Goal: Task Accomplishment & Management: Manage account settings

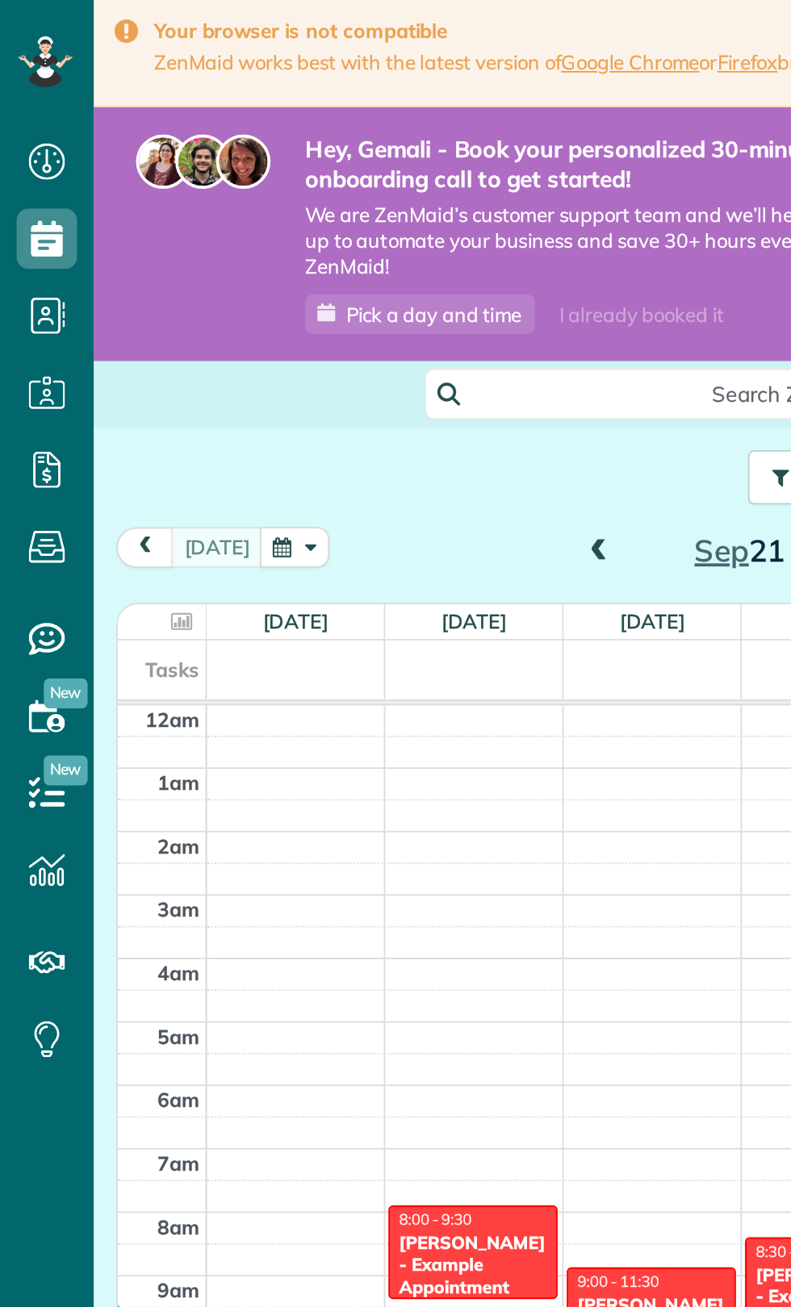
scroll to position [1, 0]
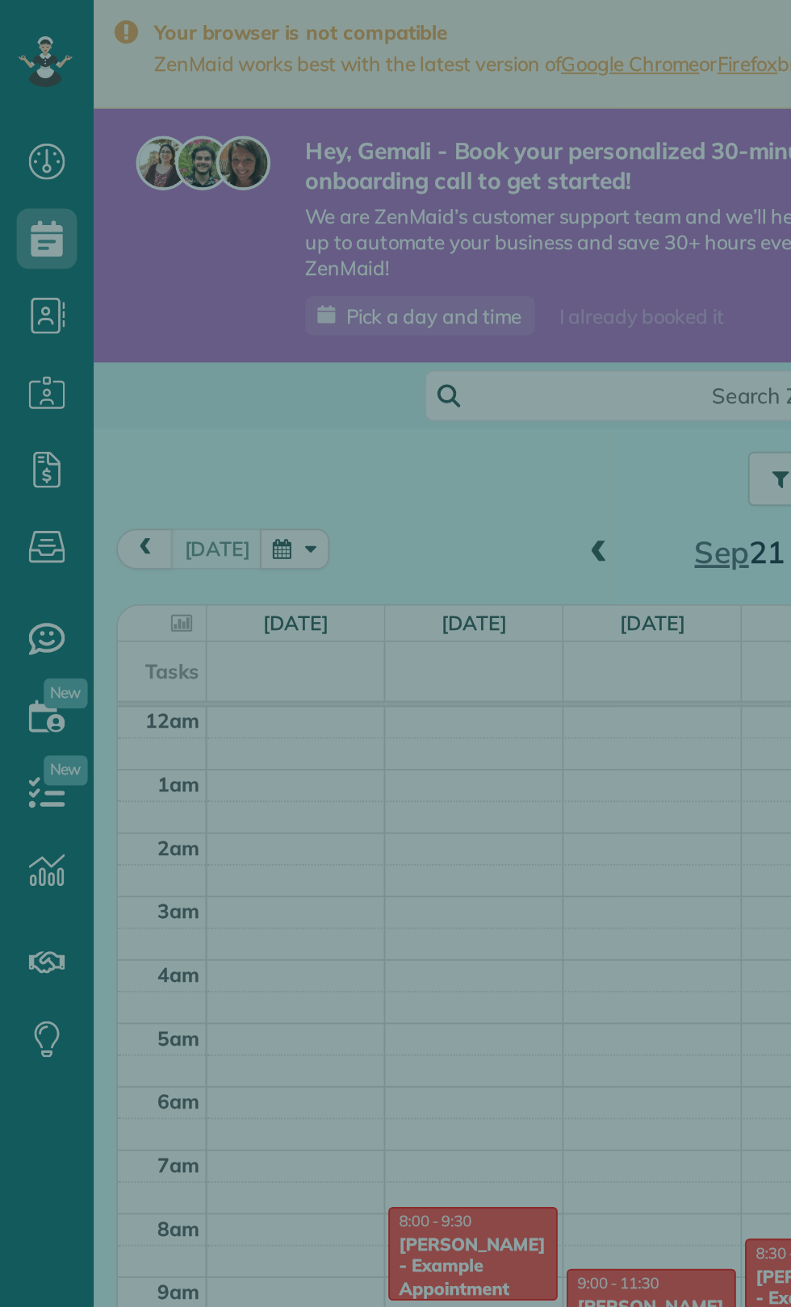
click at [186, 231] on div "Cancelar Nuevo nombramiento Seleccione un contacto Añadir nuevo" at bounding box center [395, 653] width 791 height 1307
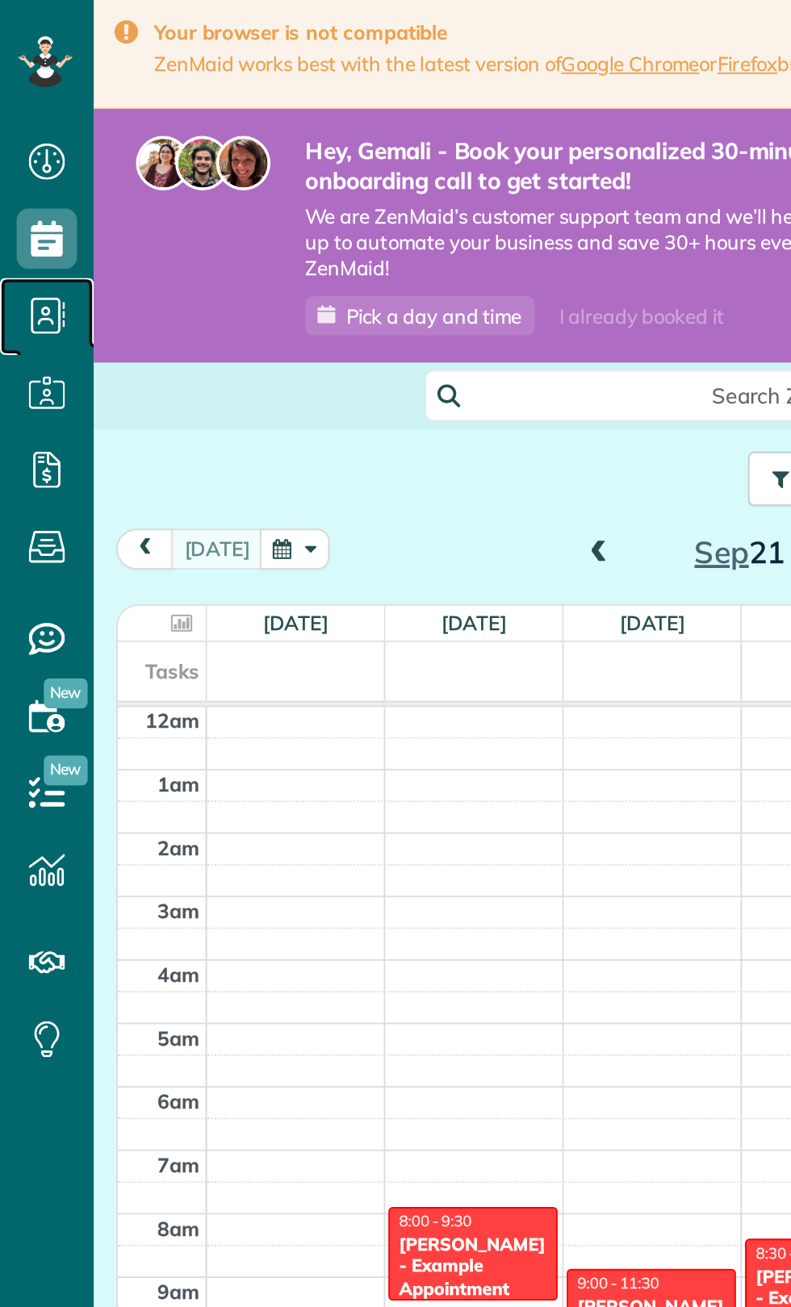
click at [35, 185] on span "Contacts" at bounding box center [25, 185] width 32 height 1
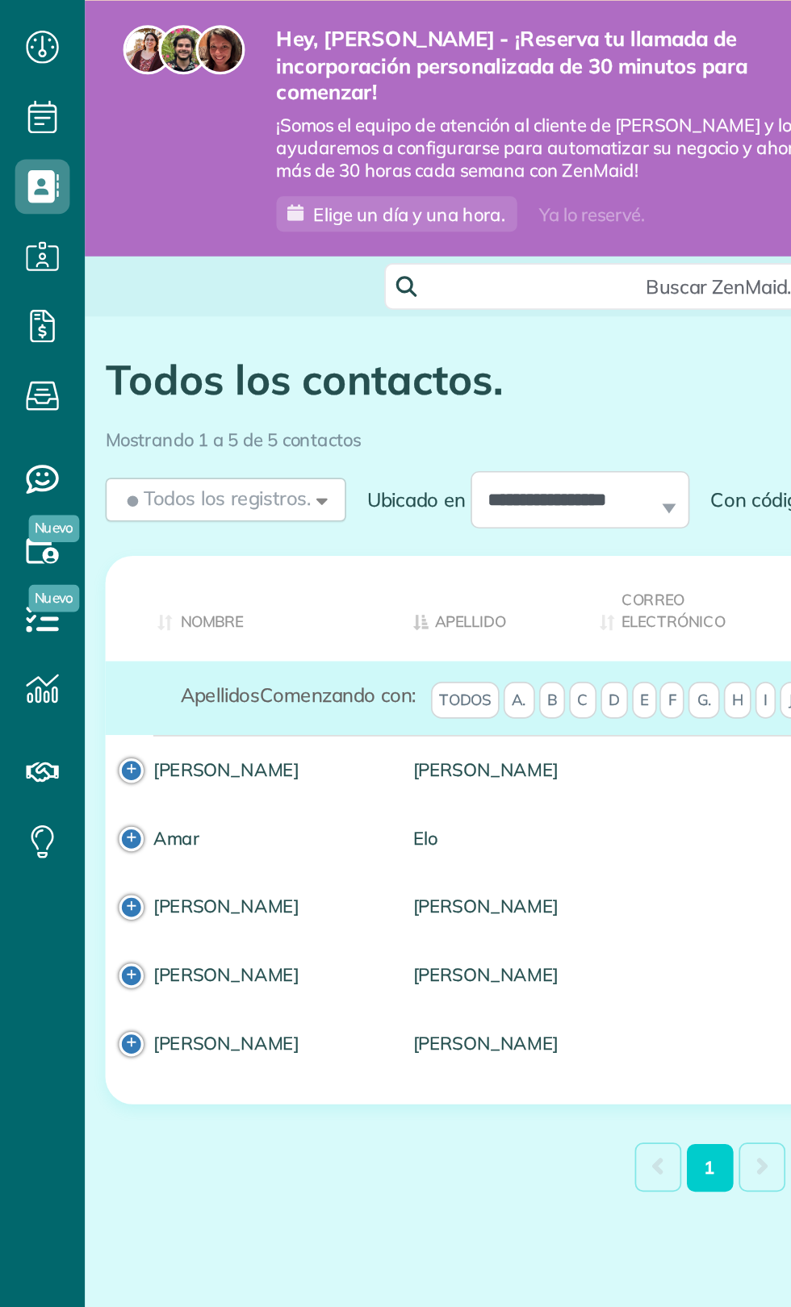
scroll to position [1, 0]
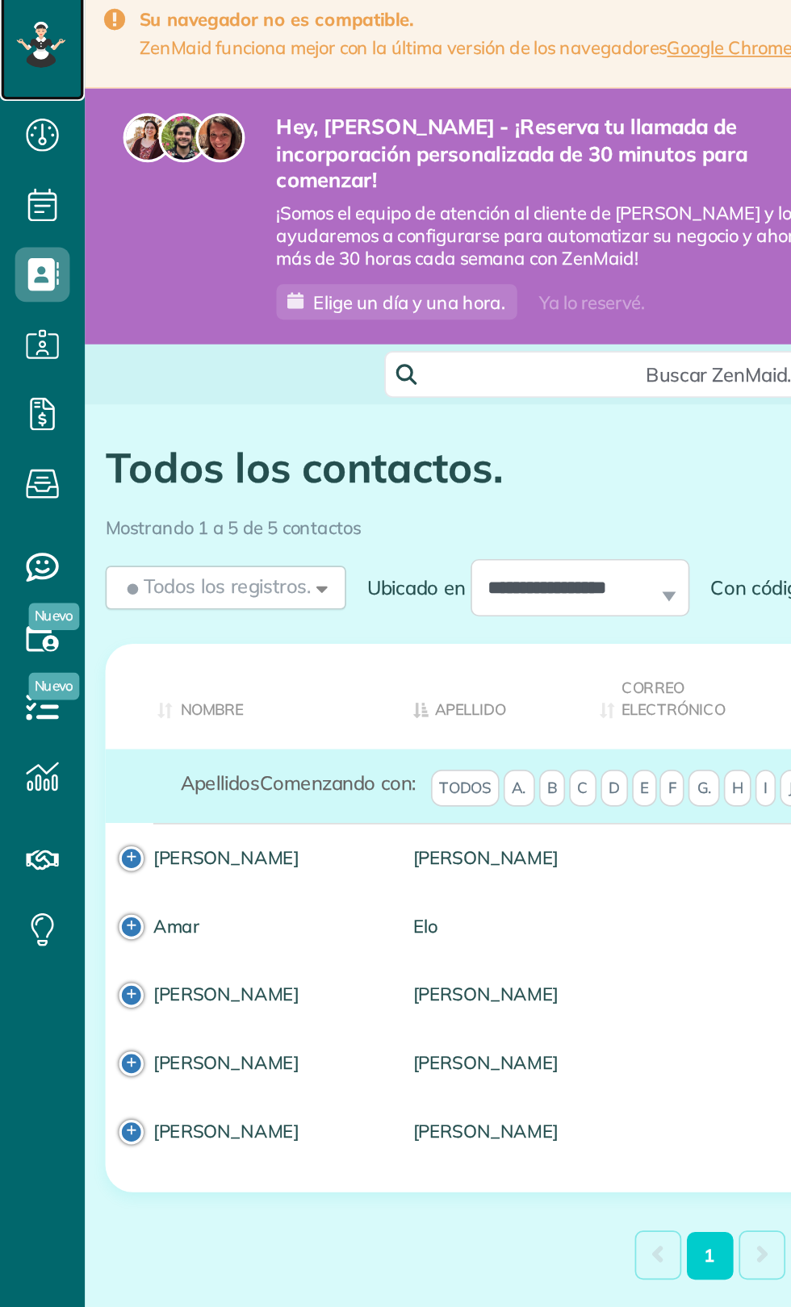
click at [48, 40] on div at bounding box center [25, 32] width 50 height 66
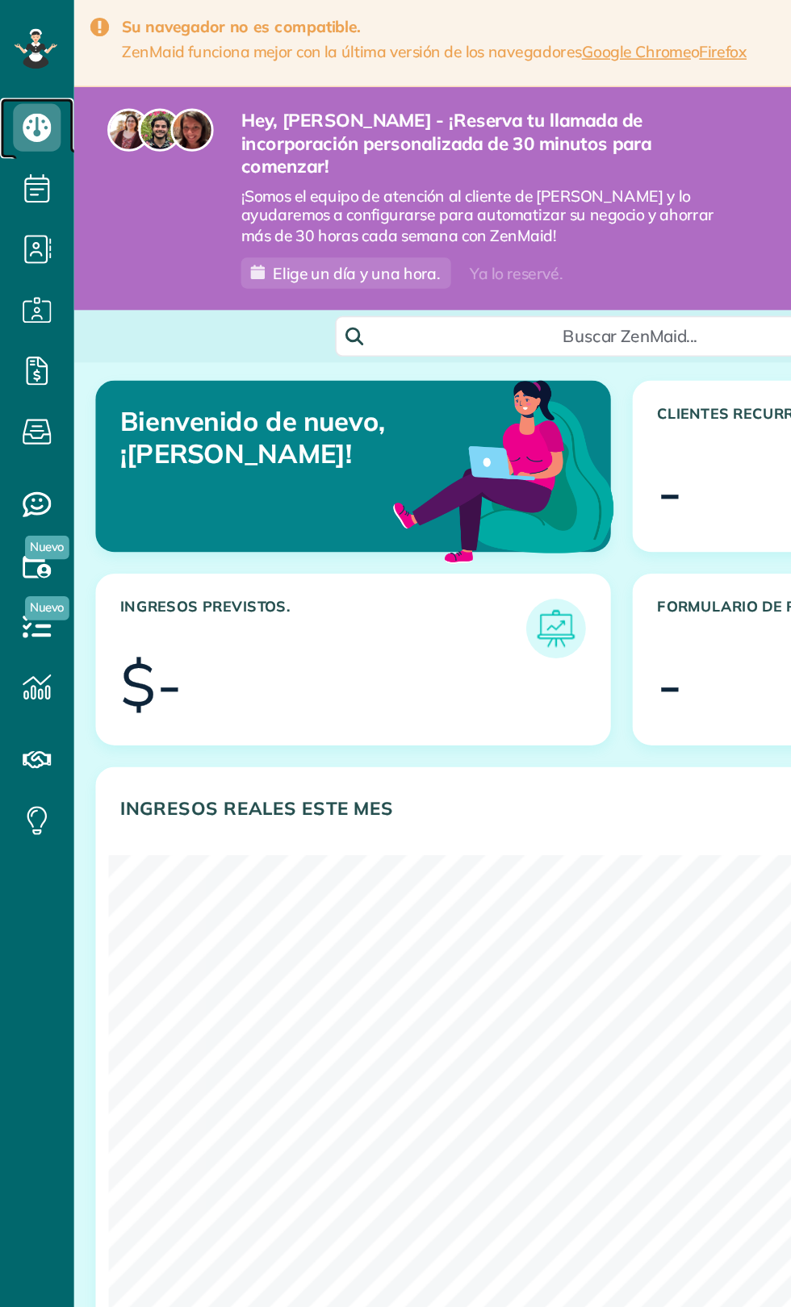
click at [35, 94] on icon at bounding box center [25, 86] width 32 height 32
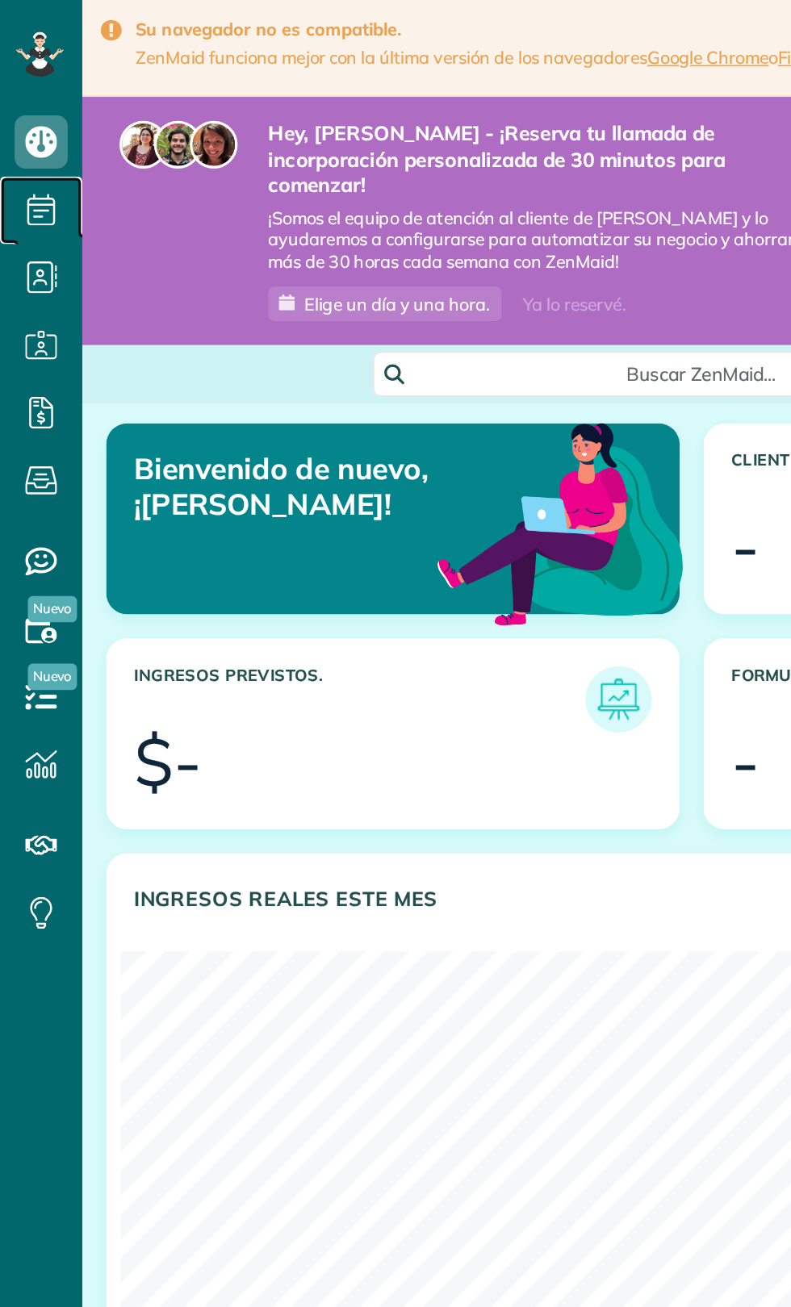
click at [33, 136] on icon at bounding box center [25, 127] width 32 height 32
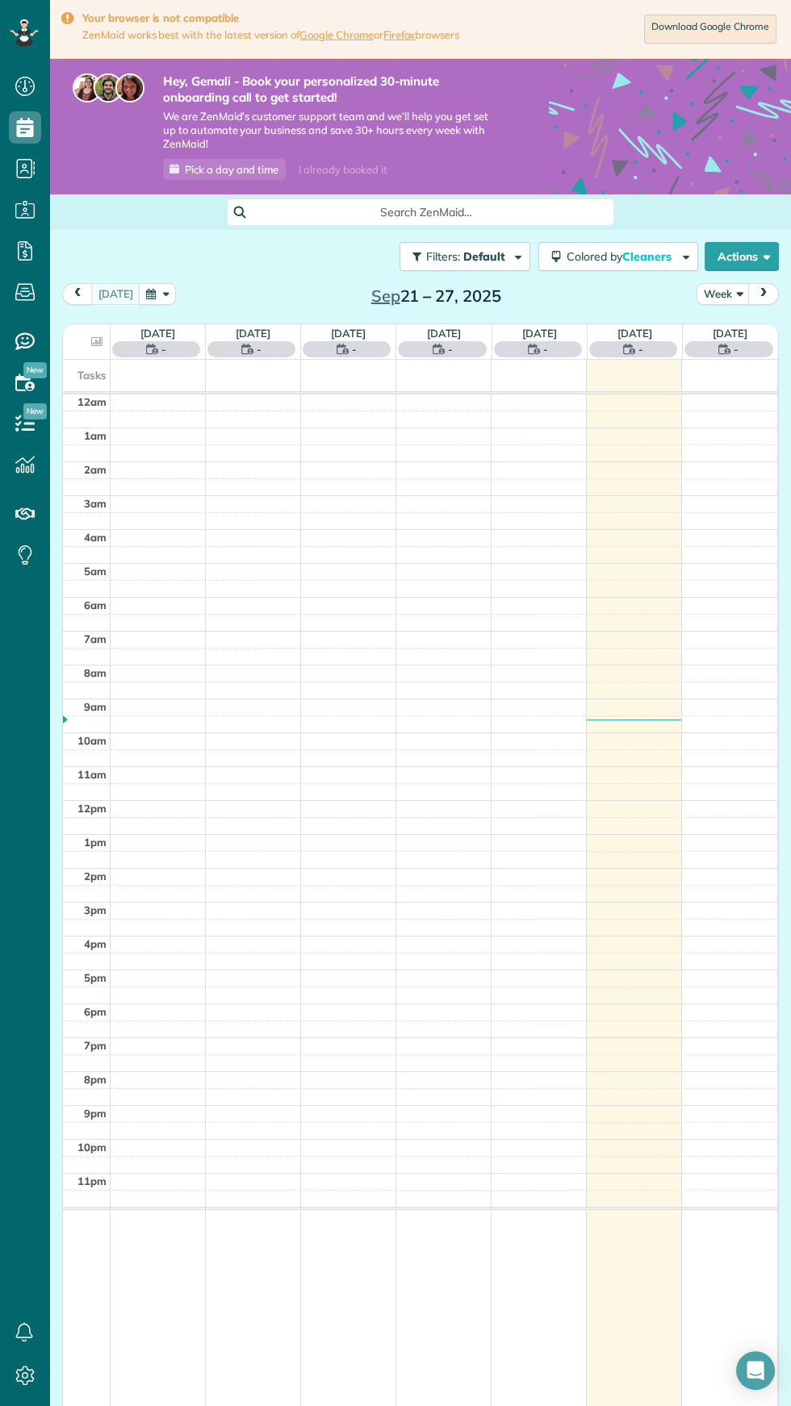
scroll to position [6, 6]
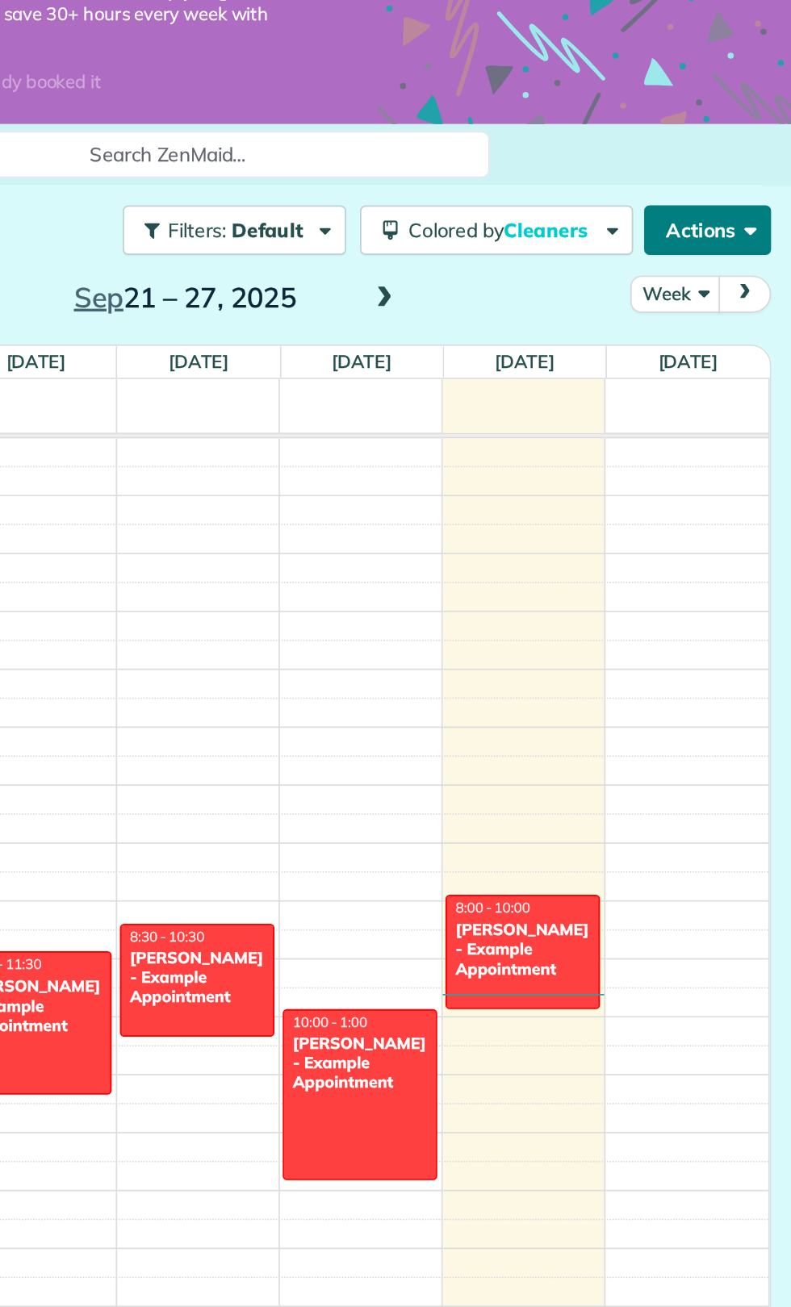
click at [751, 243] on button "Actions" at bounding box center [741, 256] width 74 height 29
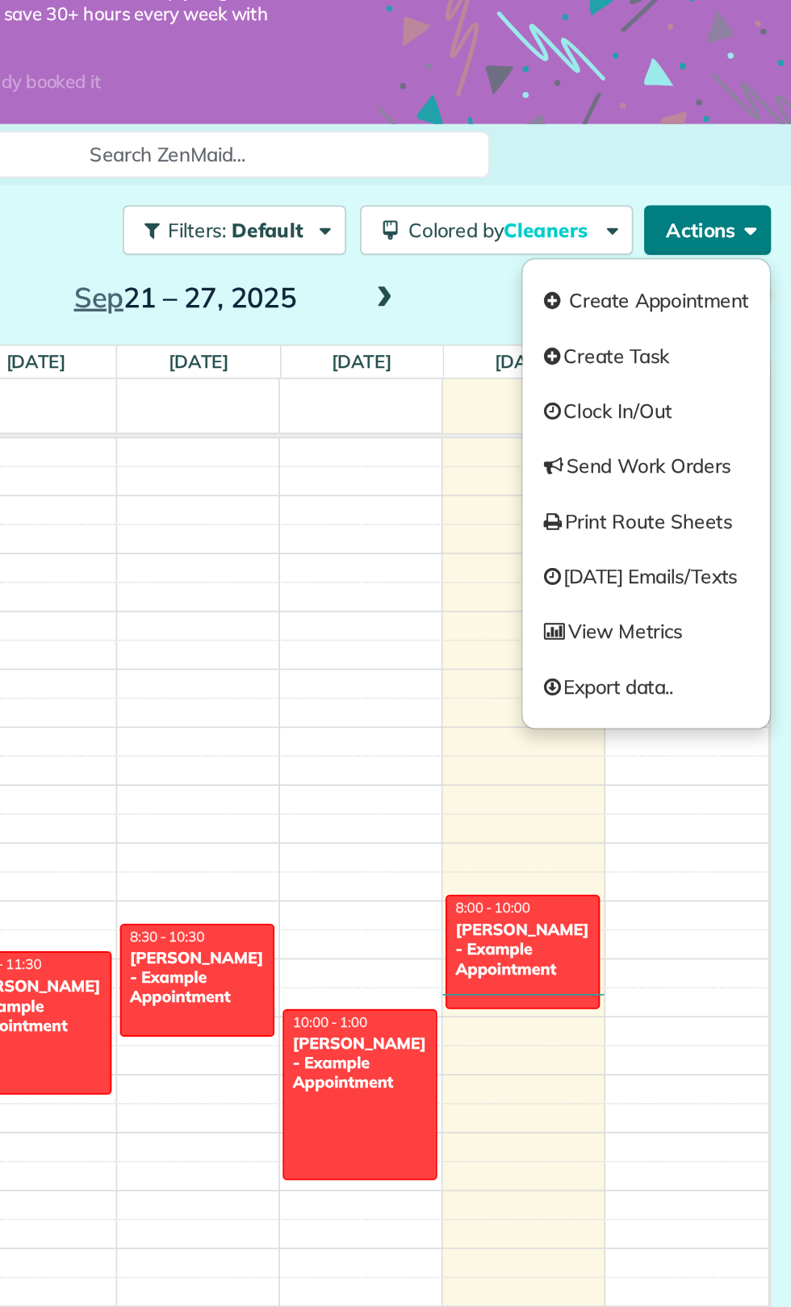
click at [751, 242] on button "Actions" at bounding box center [741, 256] width 74 height 29
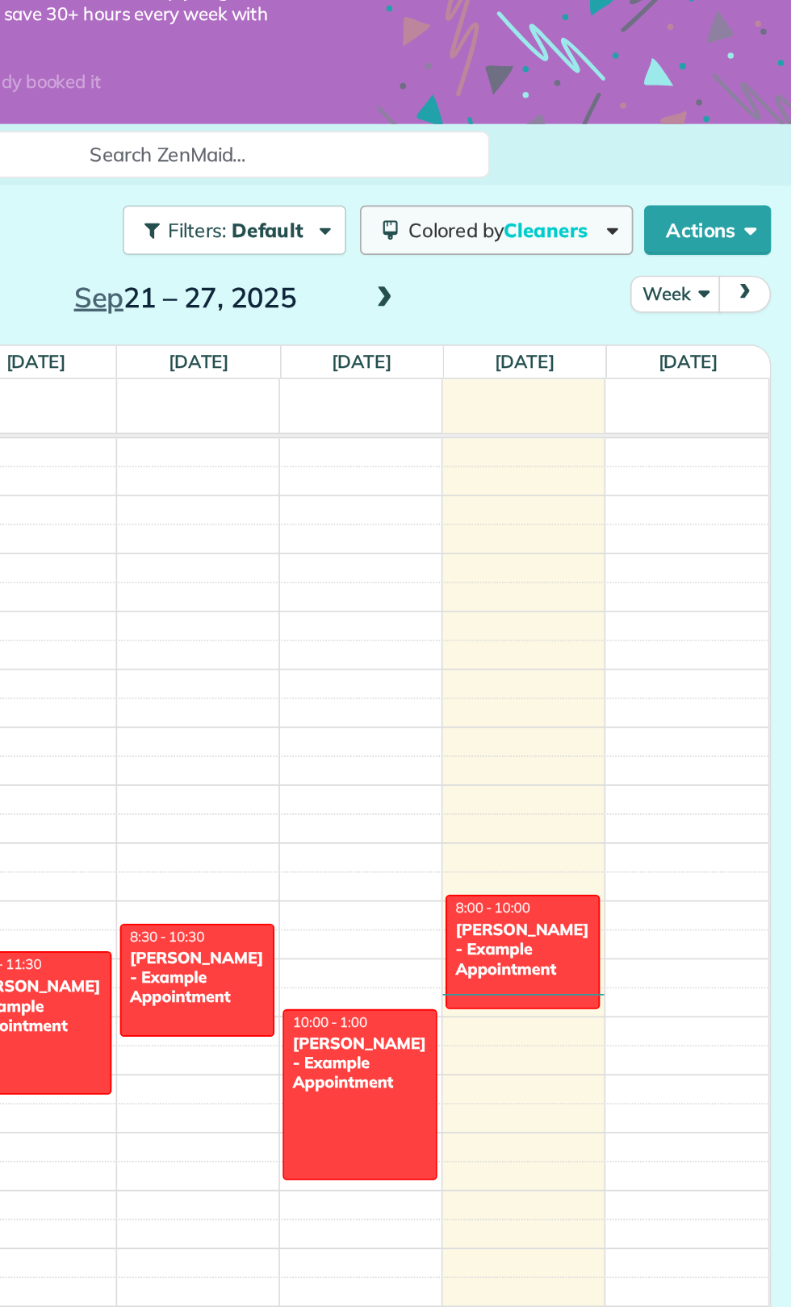
click at [676, 242] on button "Colored by Cleaners" at bounding box center [618, 256] width 160 height 29
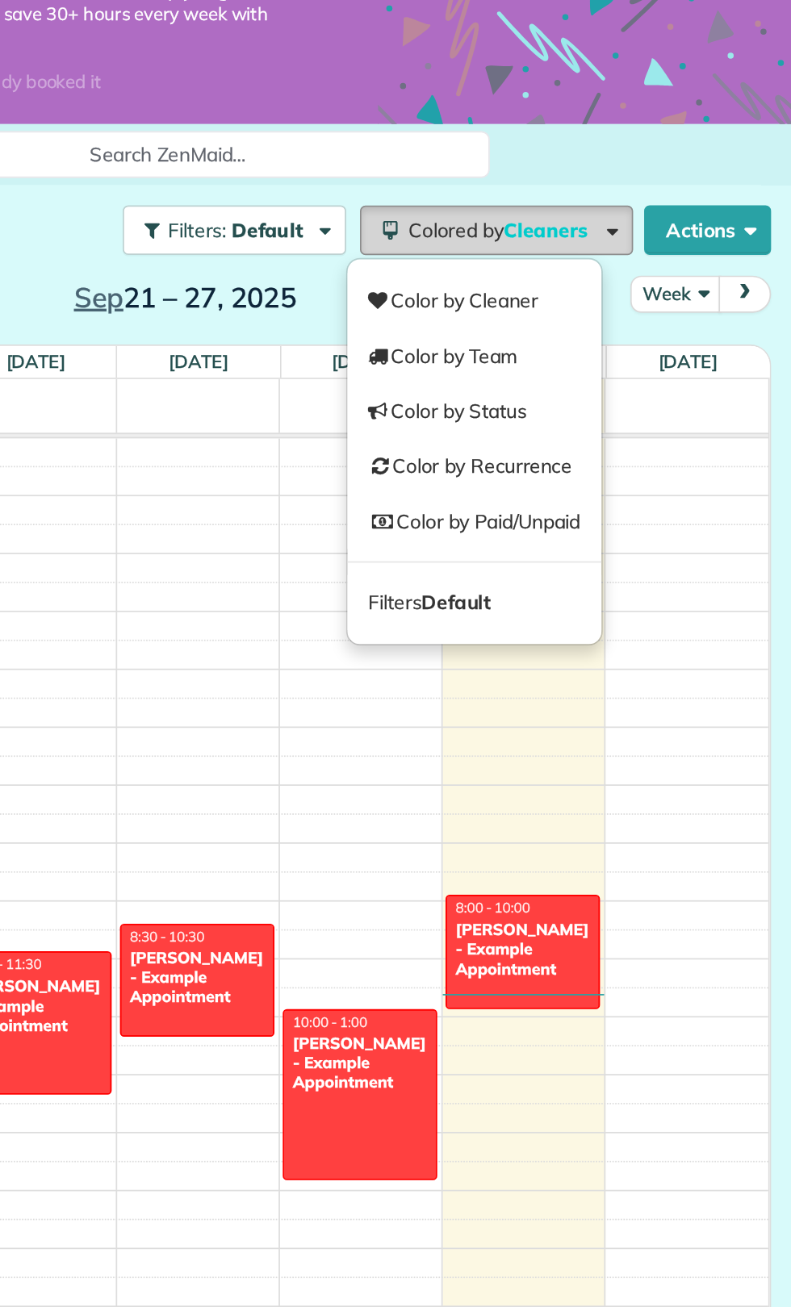
click at [677, 242] on button "Colored by Cleaners" at bounding box center [618, 256] width 160 height 29
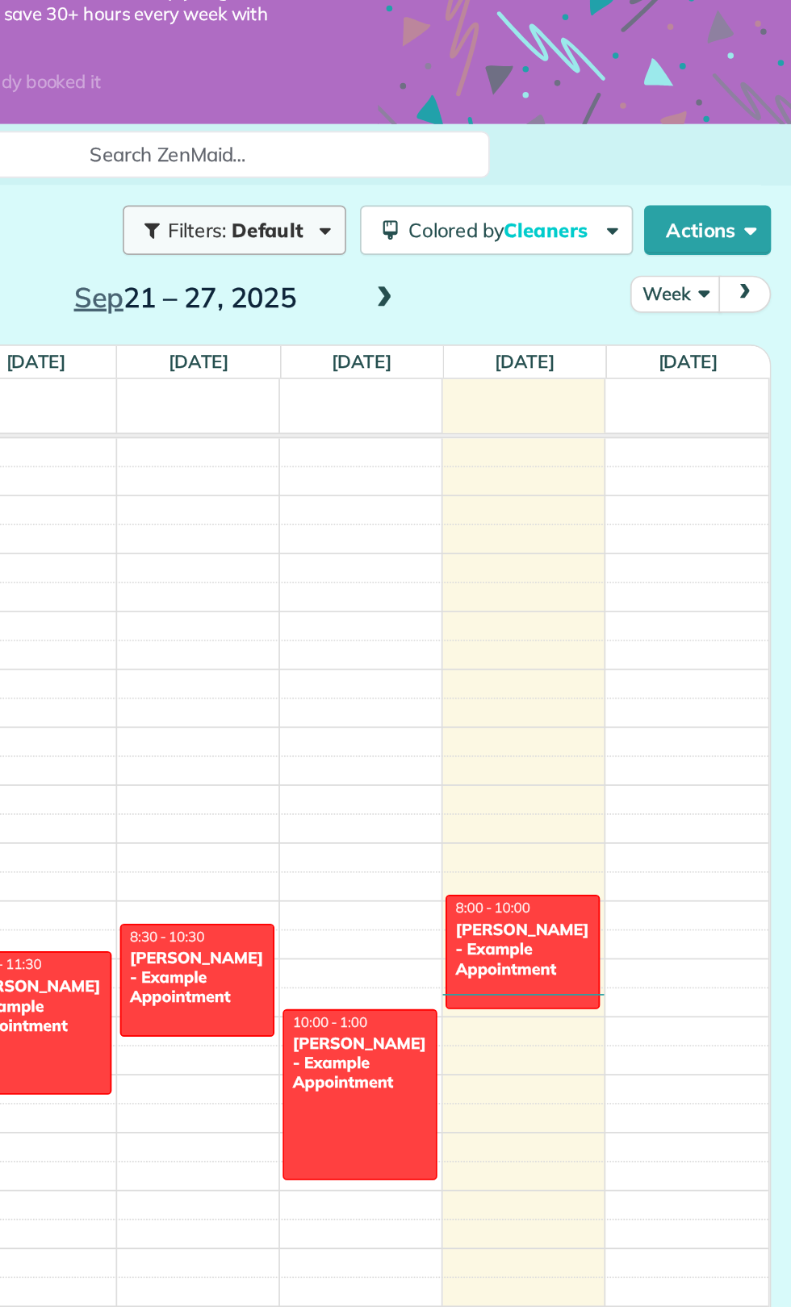
click at [521, 249] on span "button" at bounding box center [515, 255] width 12 height 12
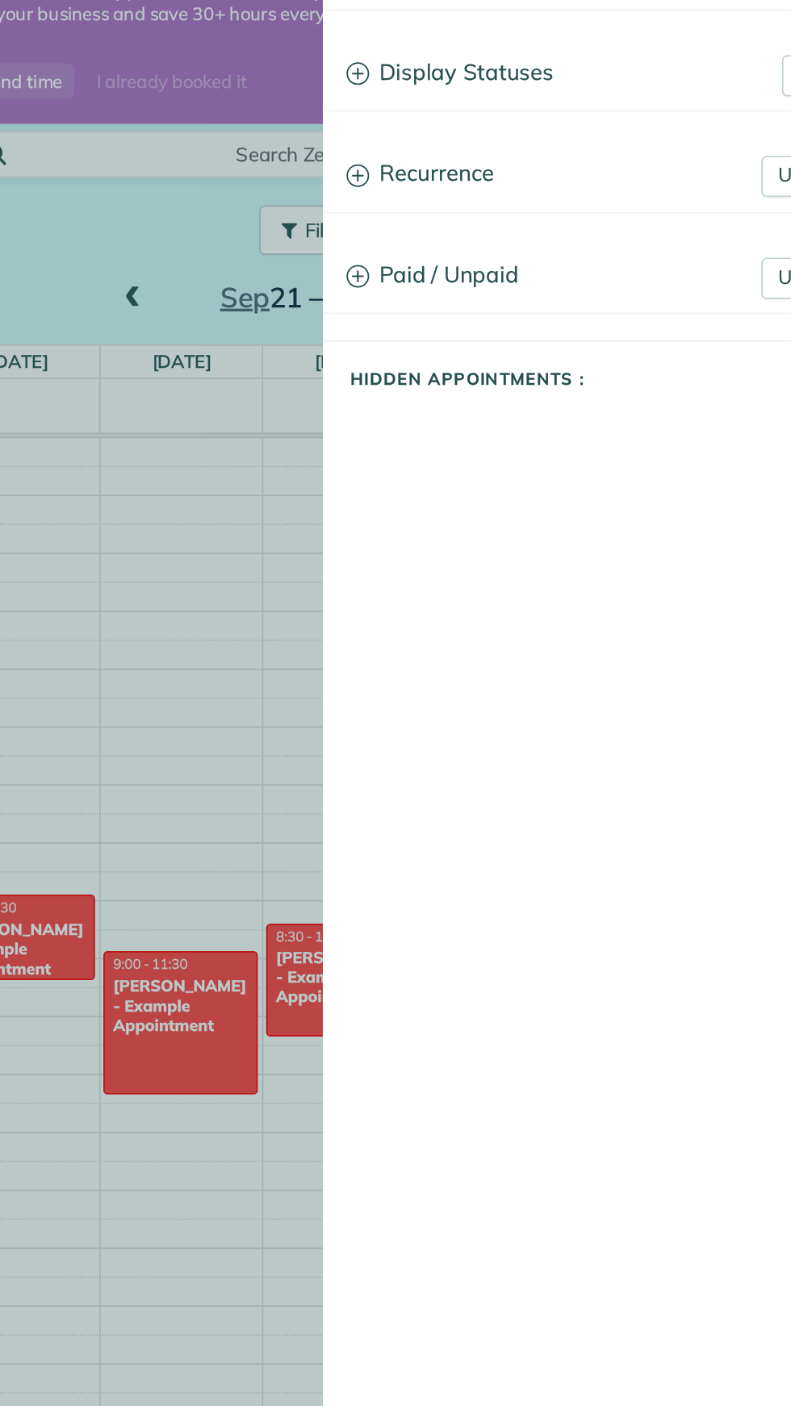
click at [373, 254] on div "Close Filters Apply Uncheck All Display Cleaners Gemali Roman No Cleaners Assig…" at bounding box center [395, 703] width 791 height 1406
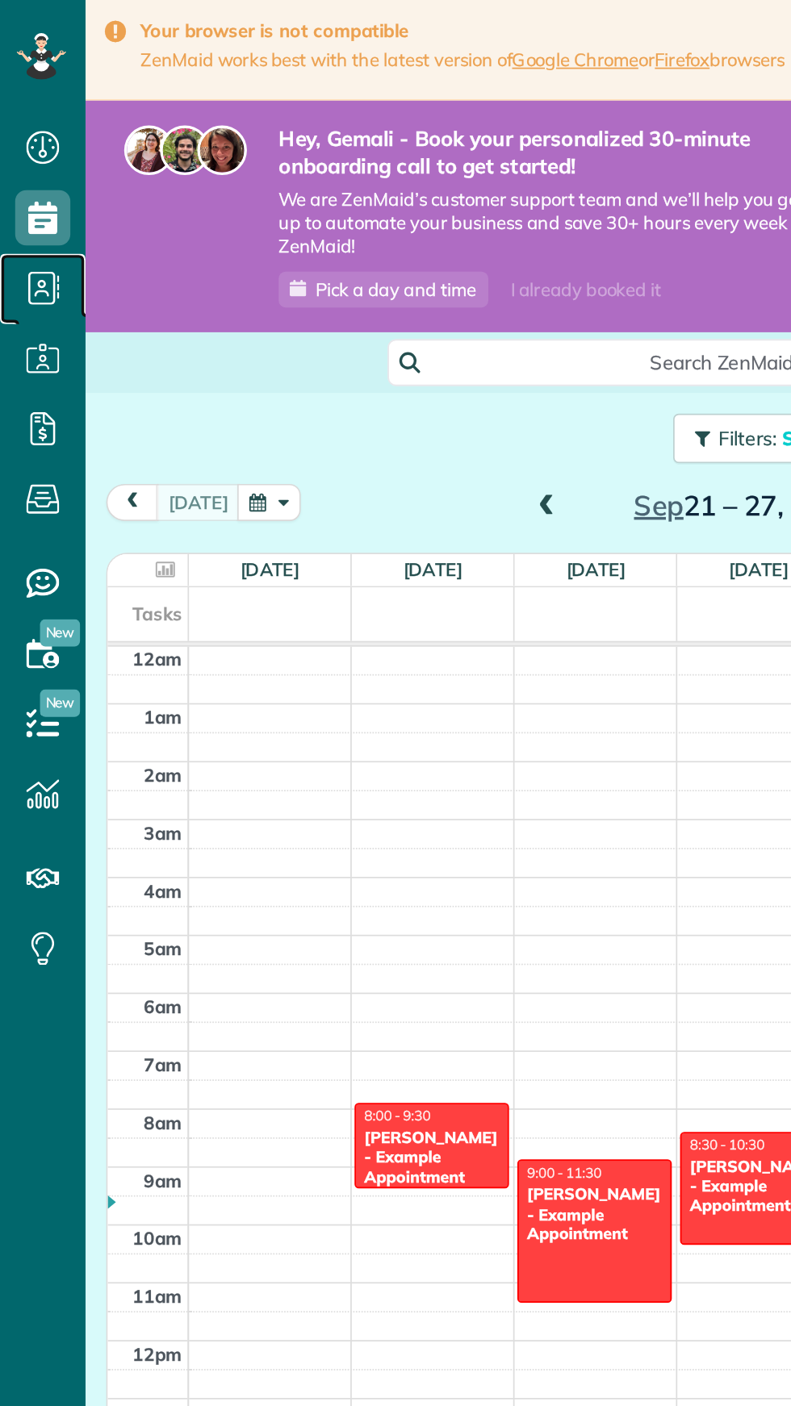
click at [37, 186] on span "Contacts" at bounding box center [25, 185] width 32 height 1
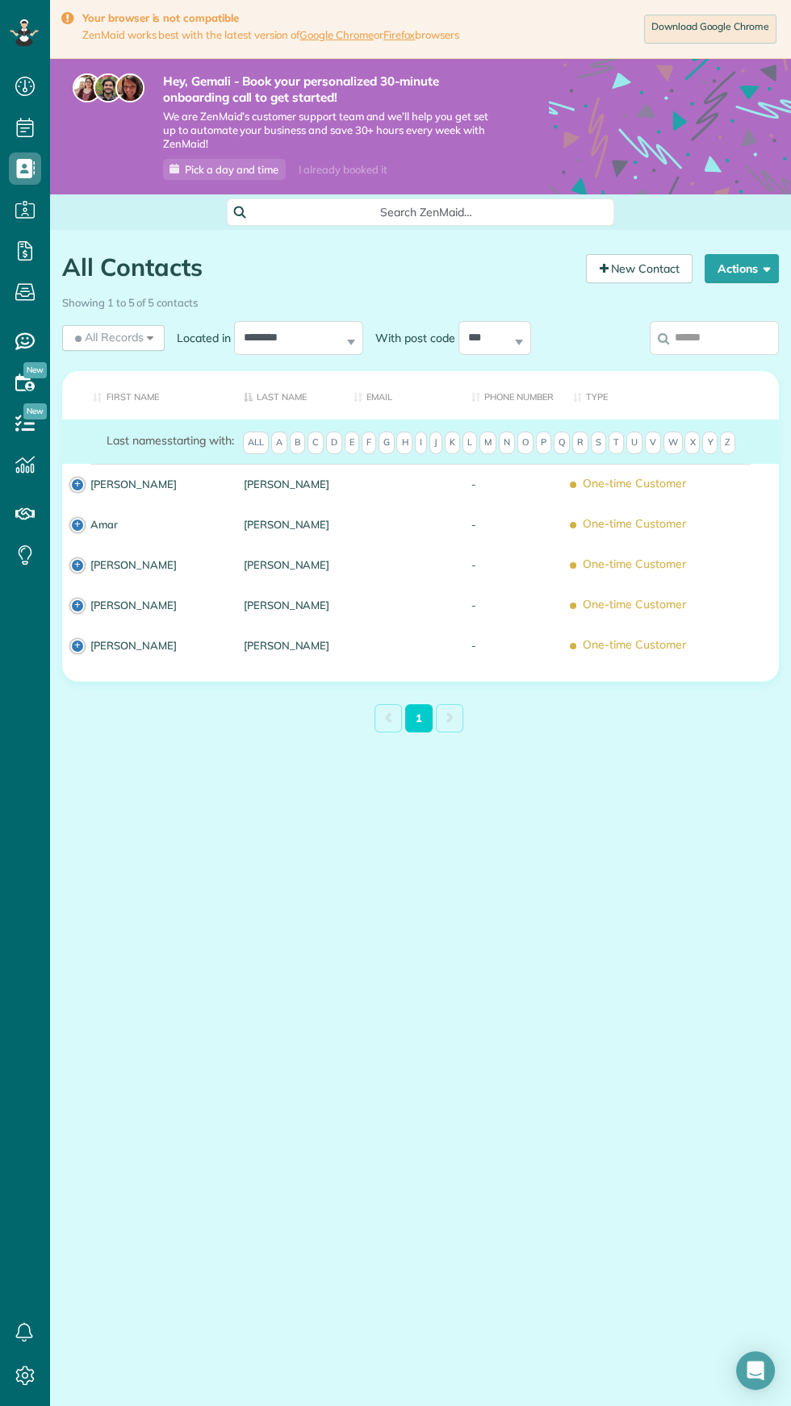
scroll to position [6, 6]
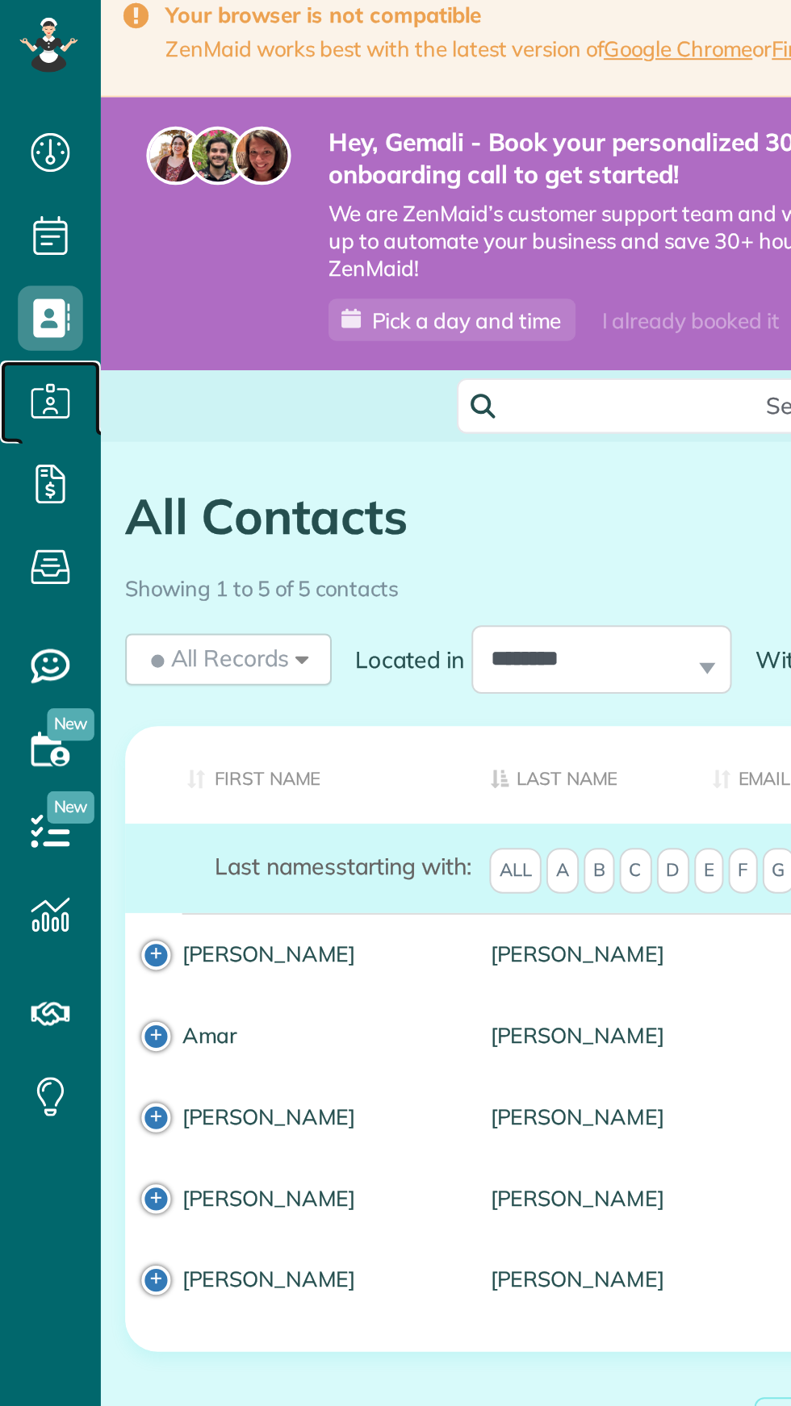
click at [35, 223] on icon at bounding box center [25, 210] width 32 height 32
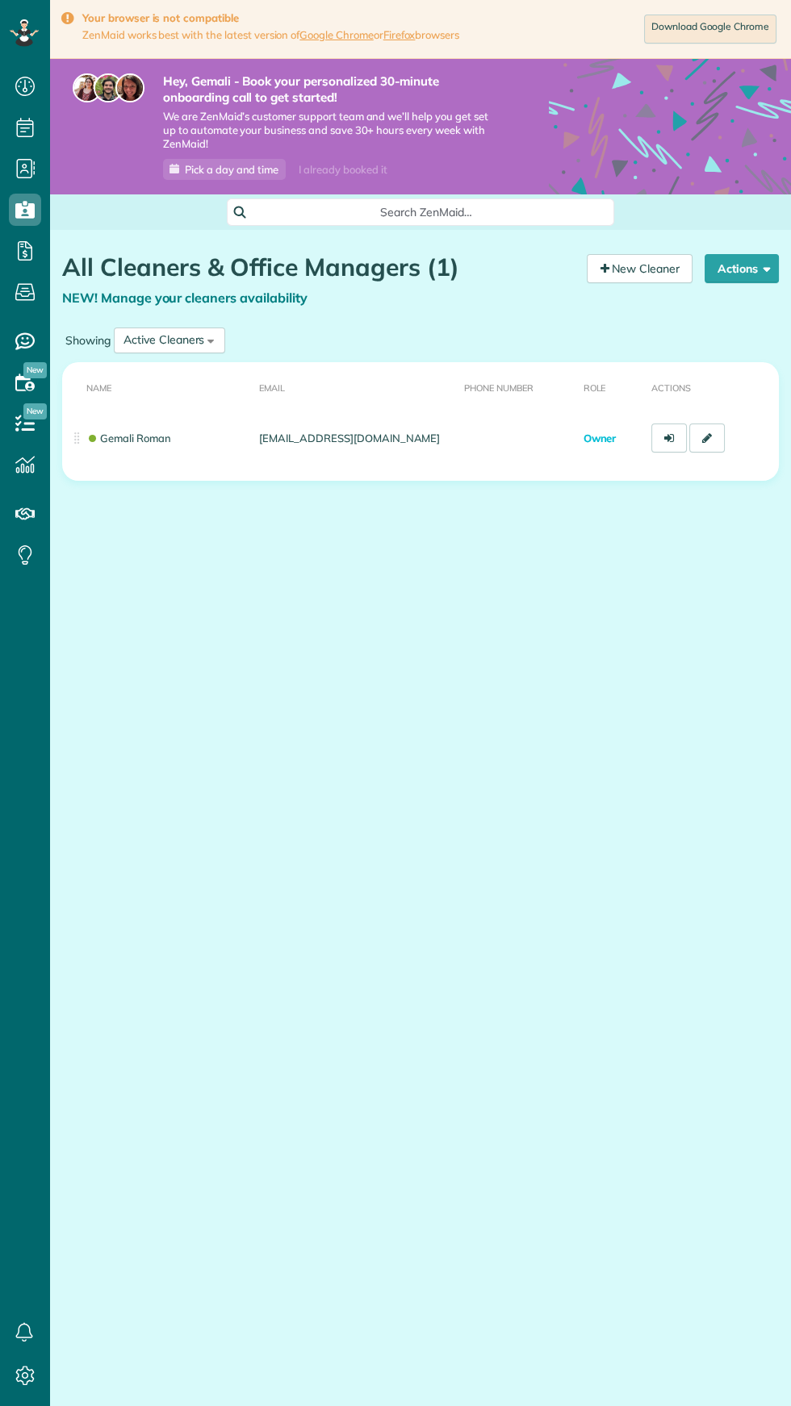
scroll to position [6, 6]
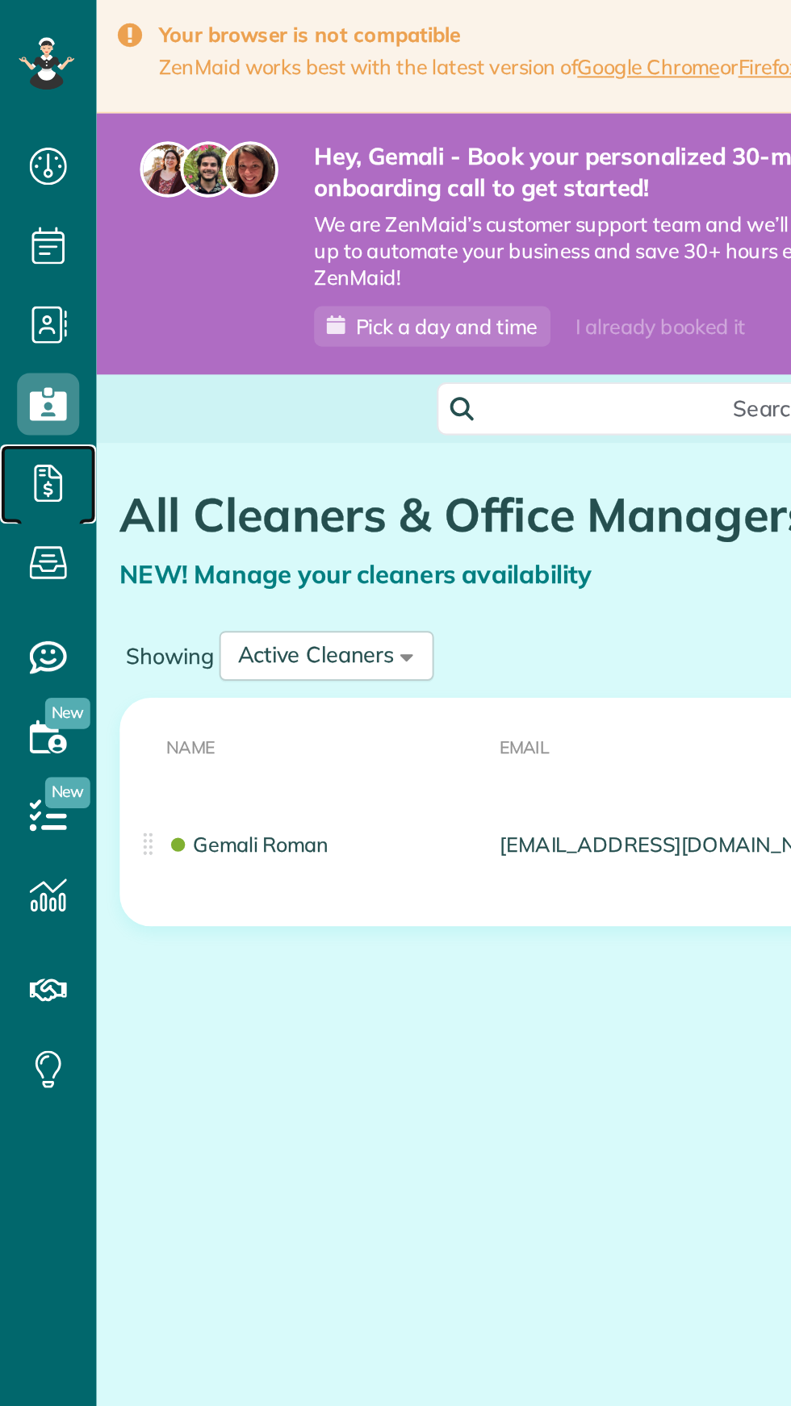
click at [36, 262] on icon at bounding box center [25, 251] width 32 height 32
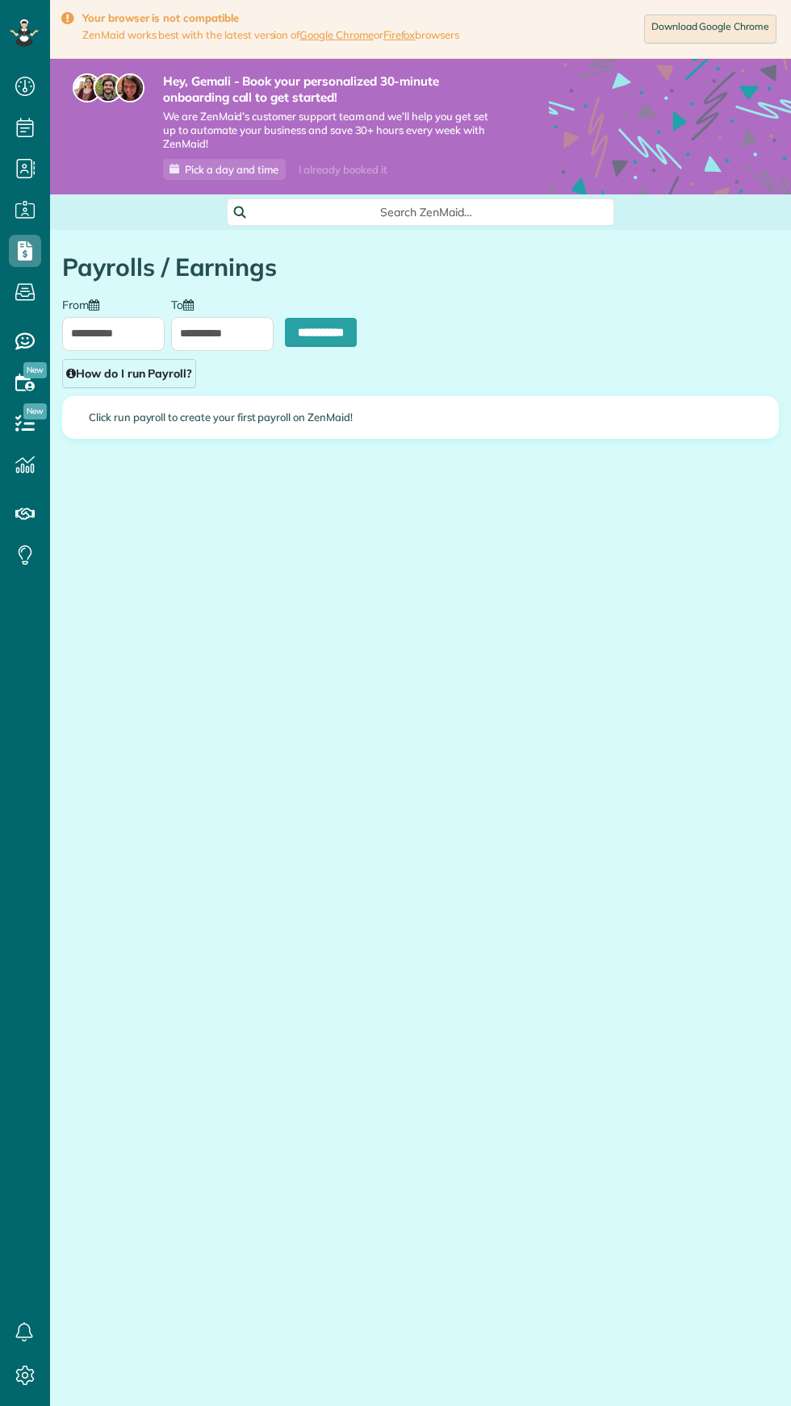
type input "**********"
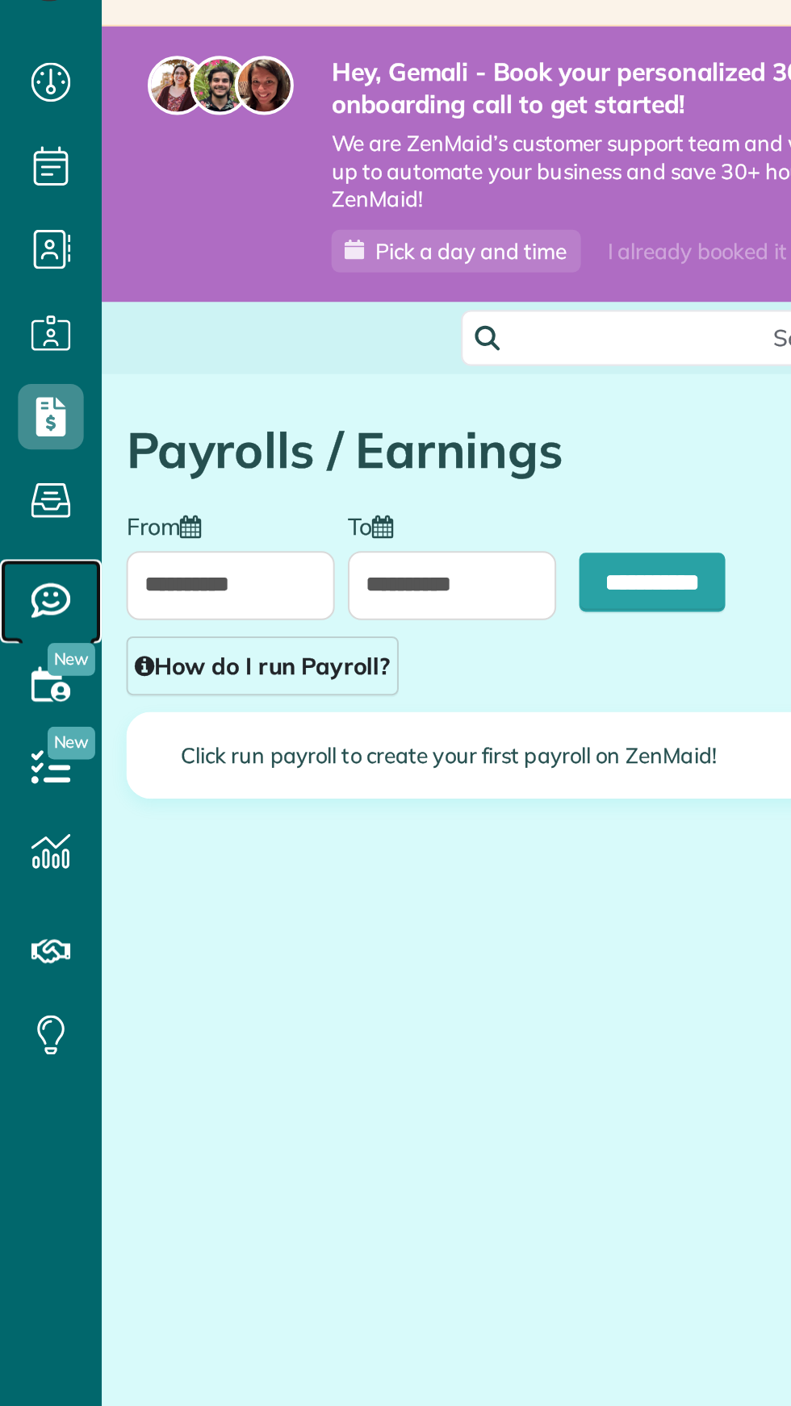
click at [35, 353] on icon at bounding box center [25, 341] width 32 height 32
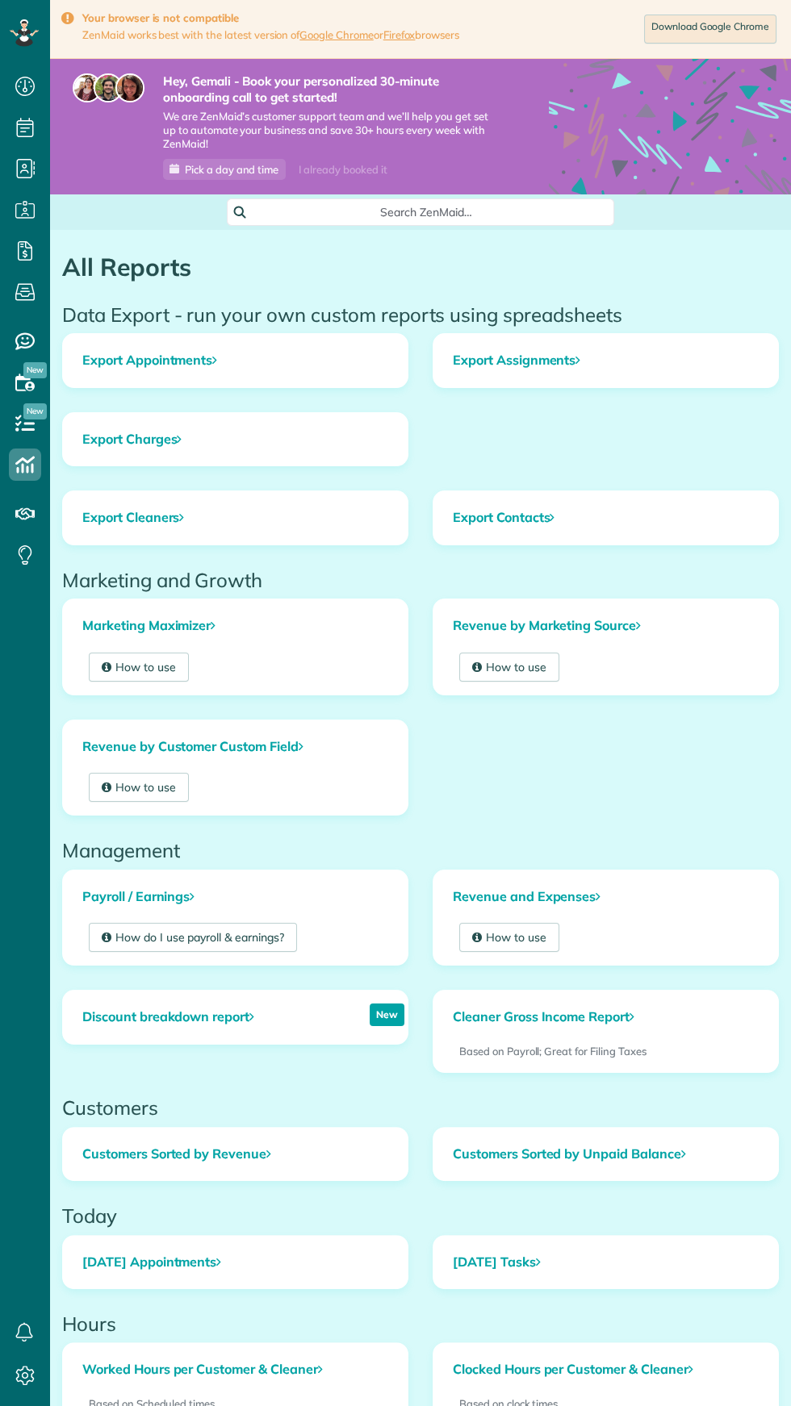
scroll to position [6, 6]
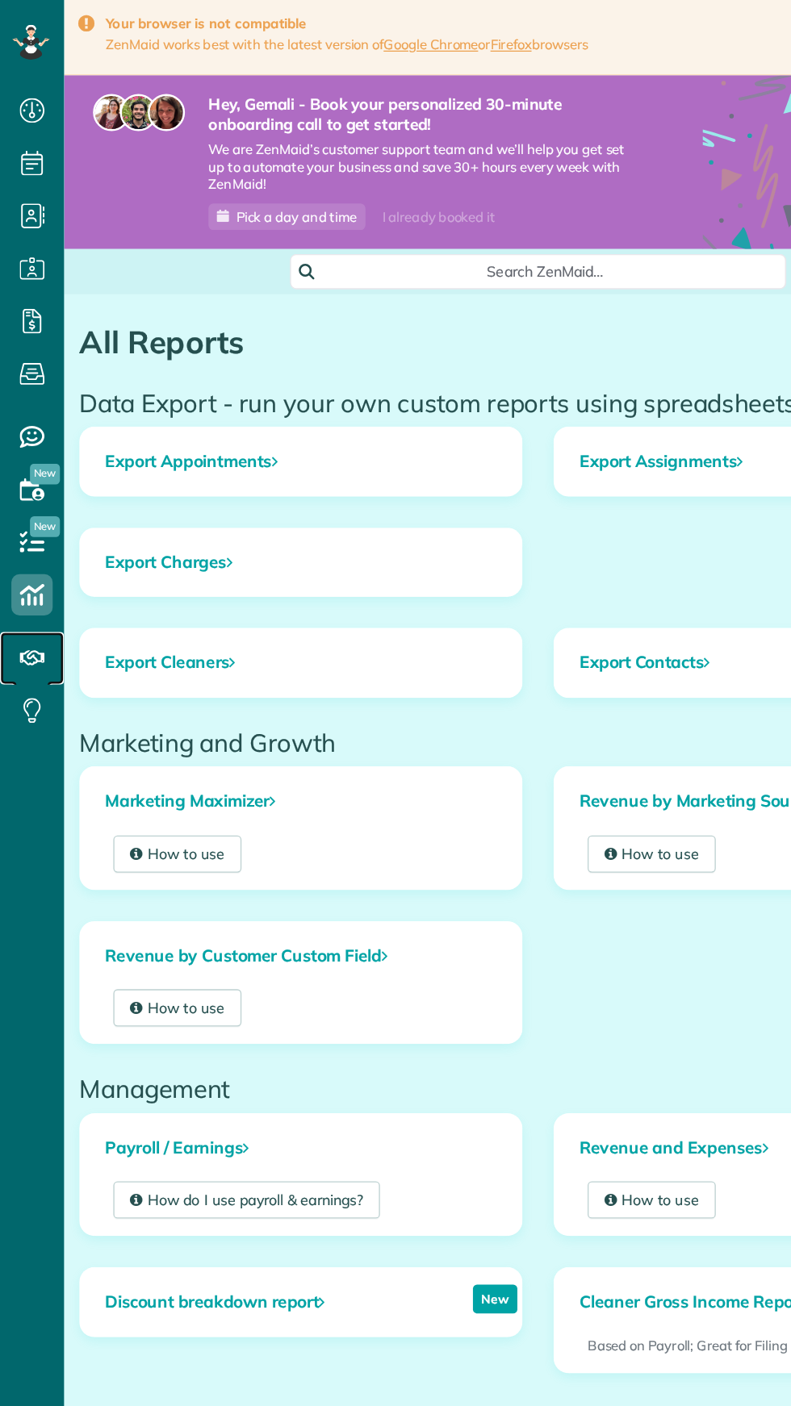
click at [40, 525] on icon at bounding box center [25, 514] width 32 height 32
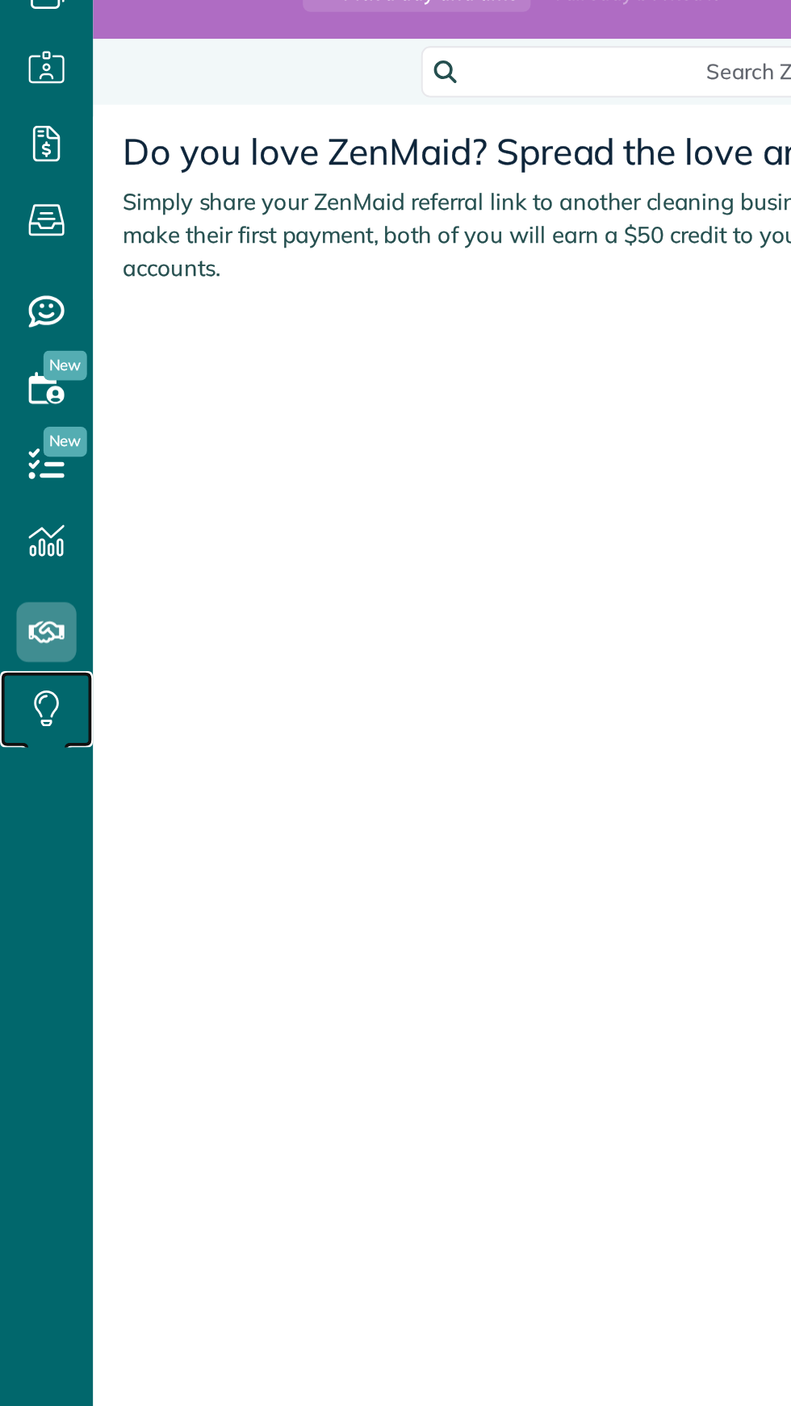
click at [39, 564] on icon at bounding box center [25, 555] width 32 height 32
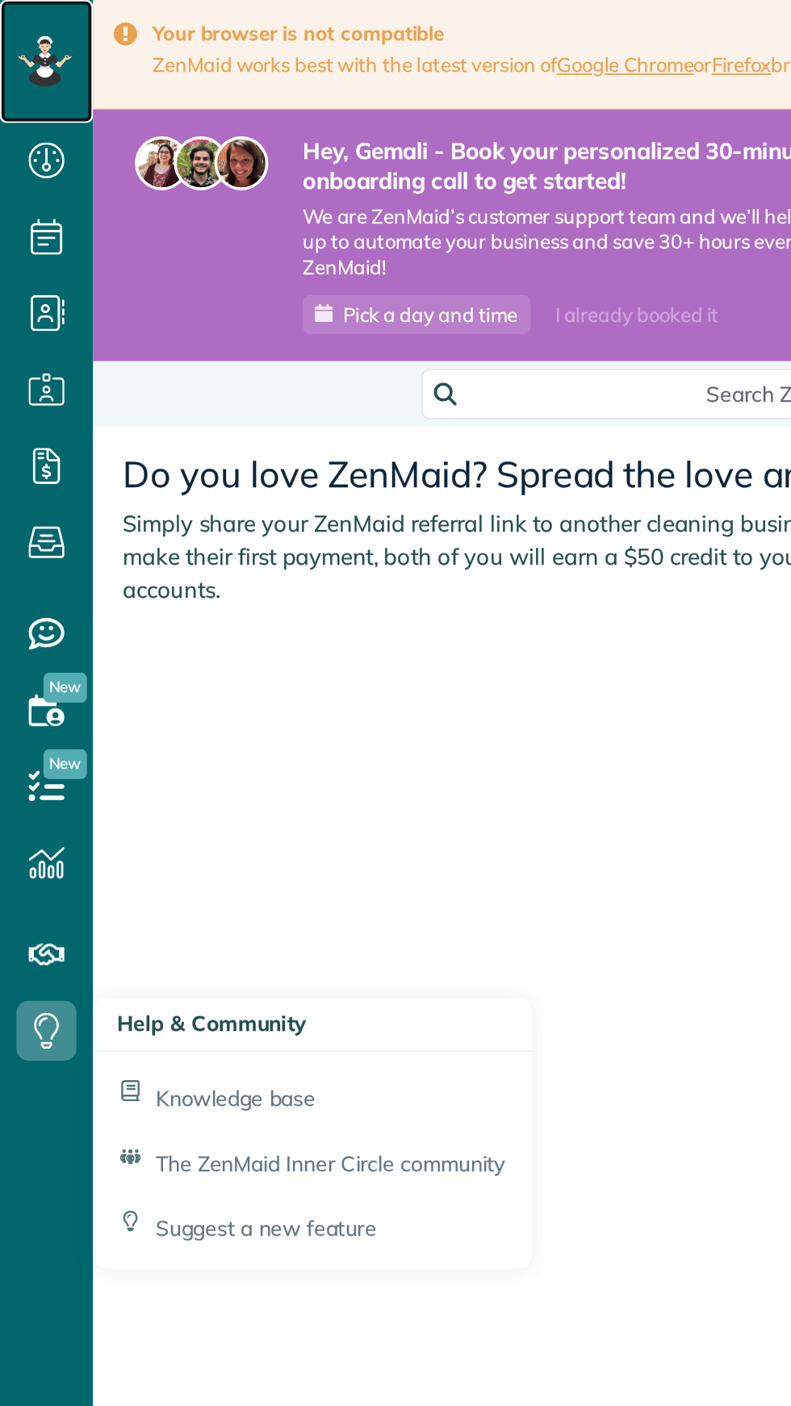
click at [39, 40] on div at bounding box center [24, 33] width 48 height 66
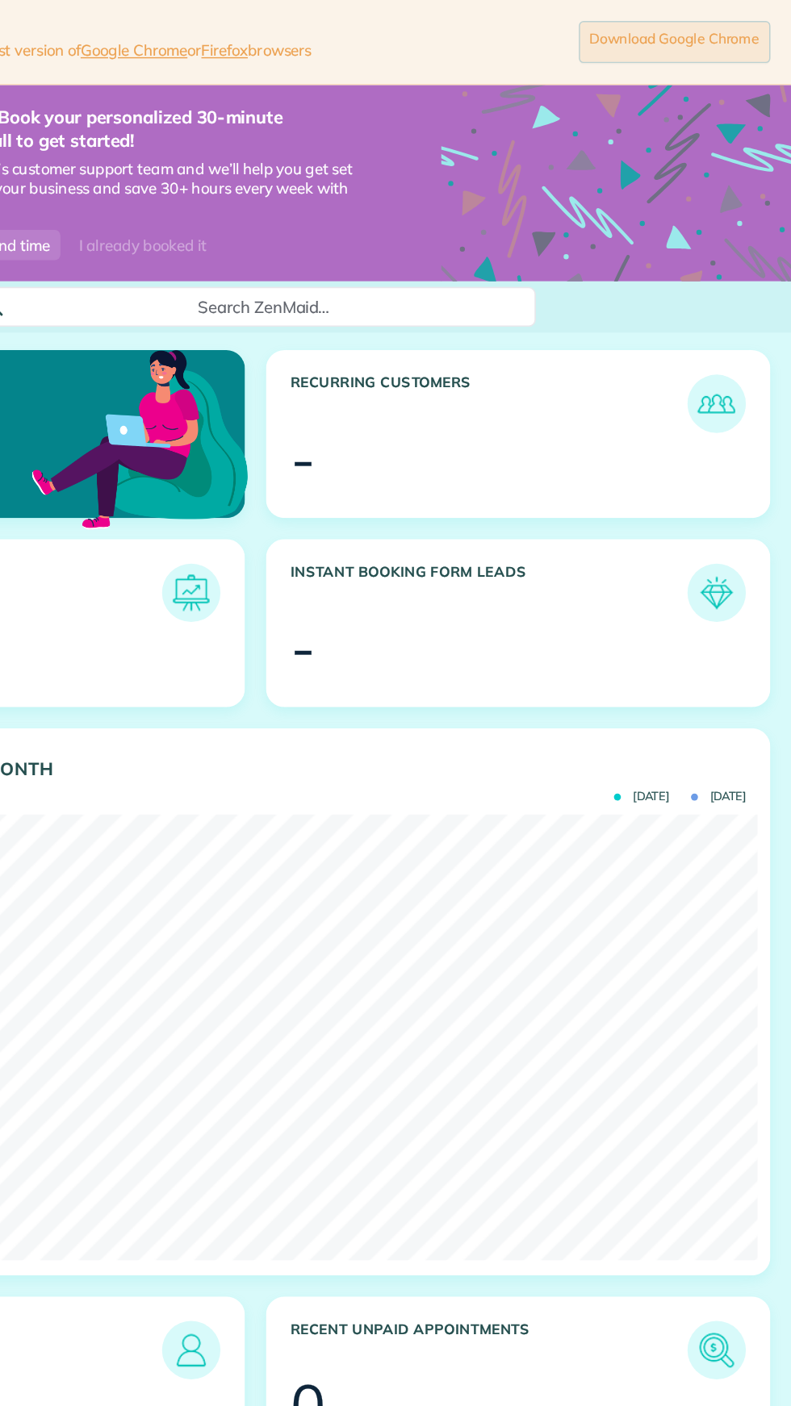
click at [728, 27] on link "Download Google Chrome" at bounding box center [710, 29] width 132 height 29
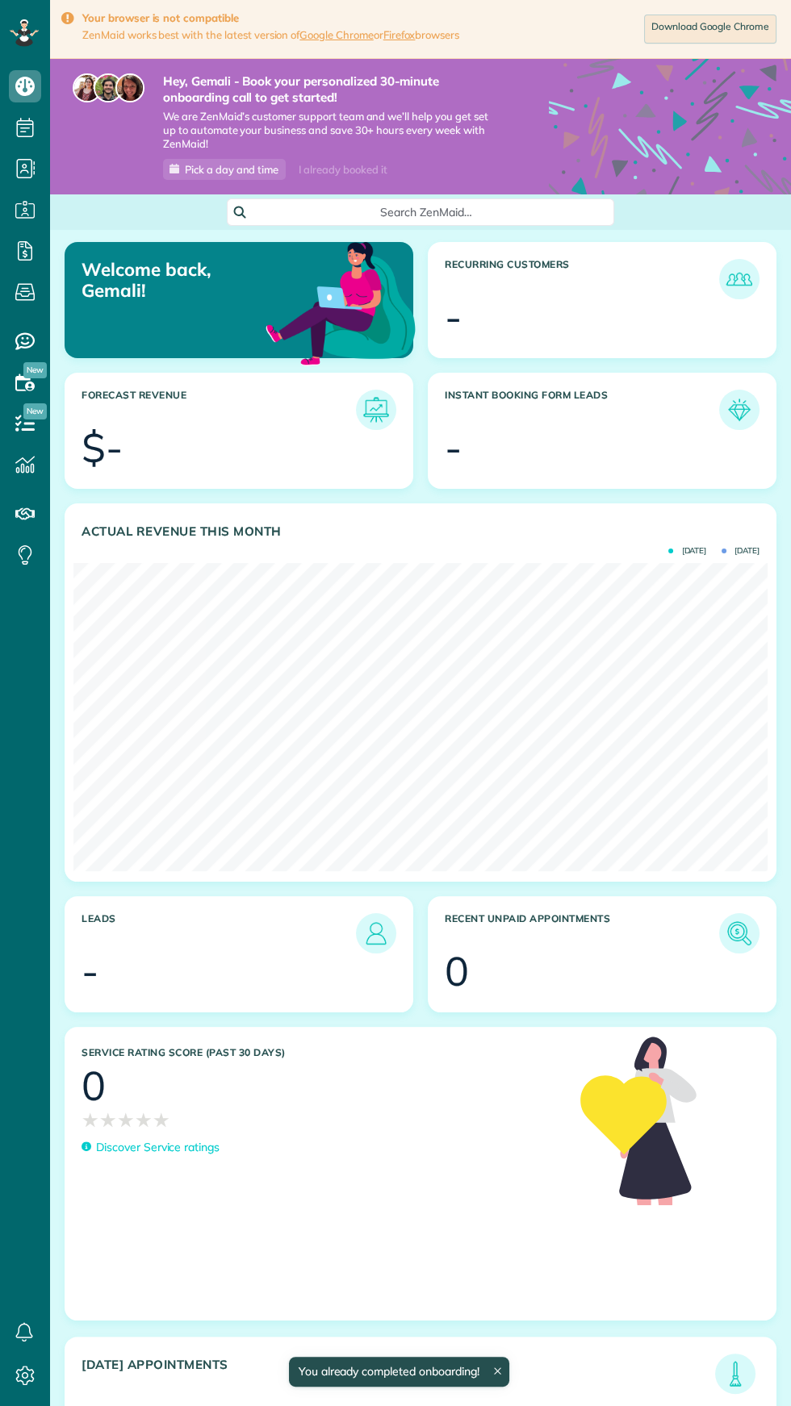
scroll to position [308, 694]
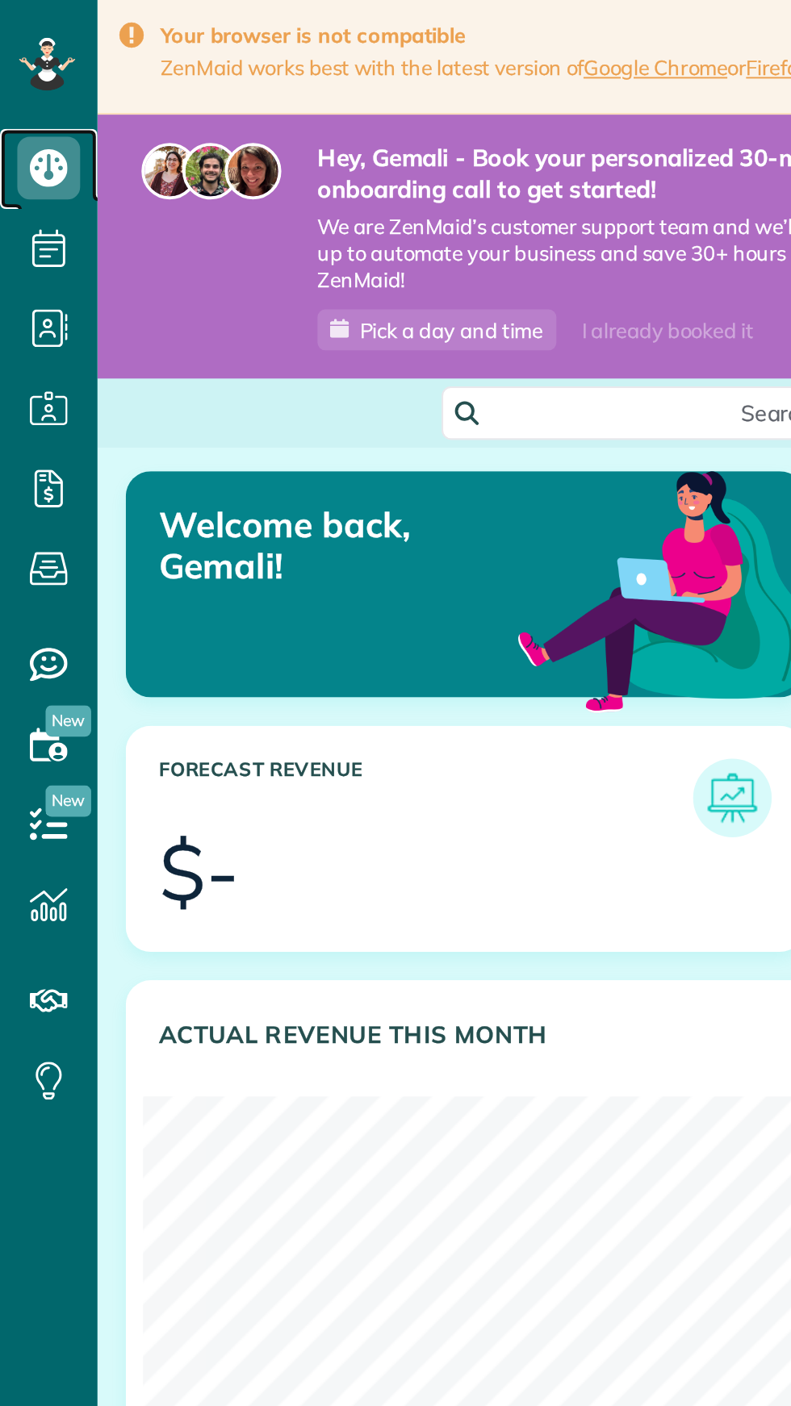
click at [32, 91] on use at bounding box center [24, 86] width 19 height 19
click at [50, 146] on div "Hey, Gemali - Book your personalized 30-minute onboarding call to get started! …" at bounding box center [420, 127] width 741 height 136
click at [46, 134] on link "Scheduling" at bounding box center [25, 127] width 50 height 41
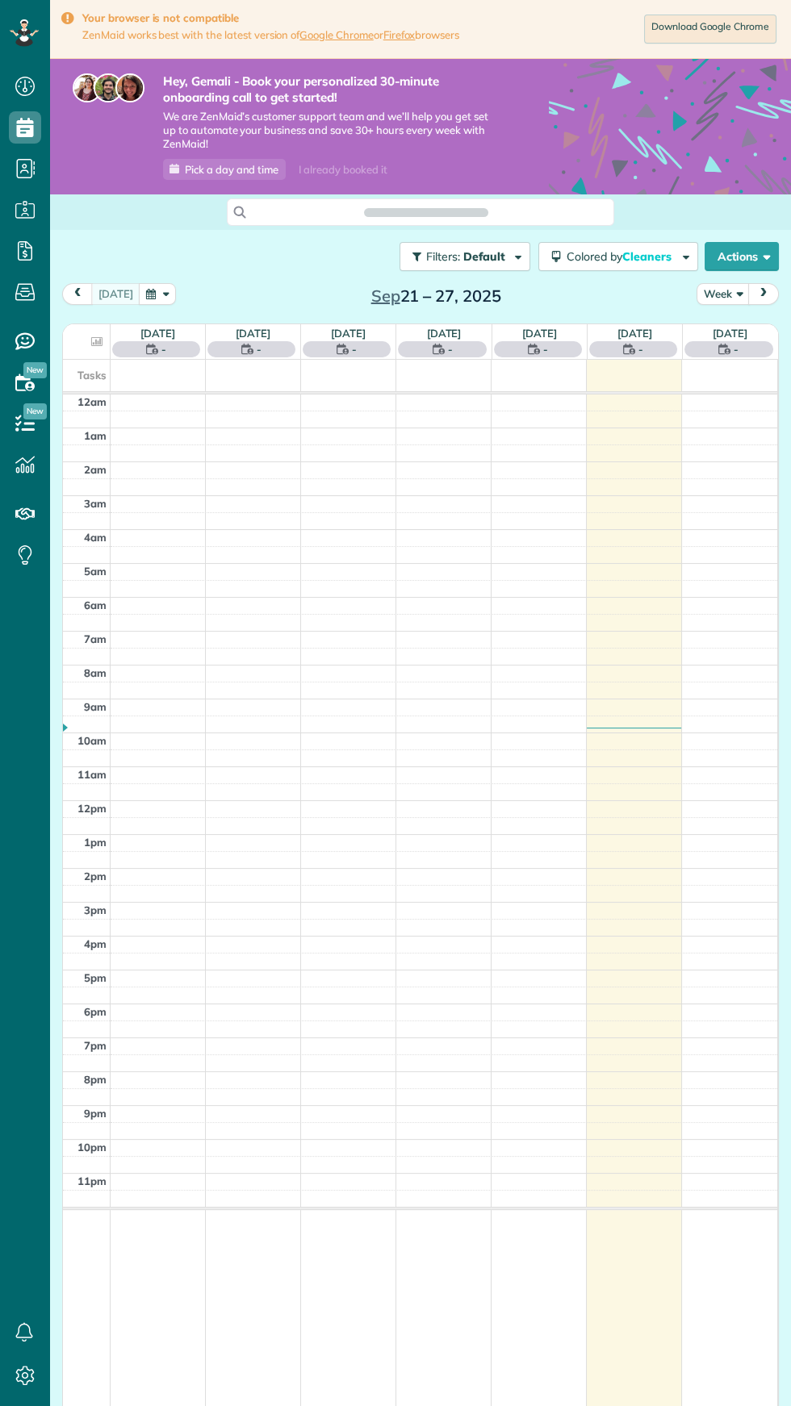
scroll to position [6, 6]
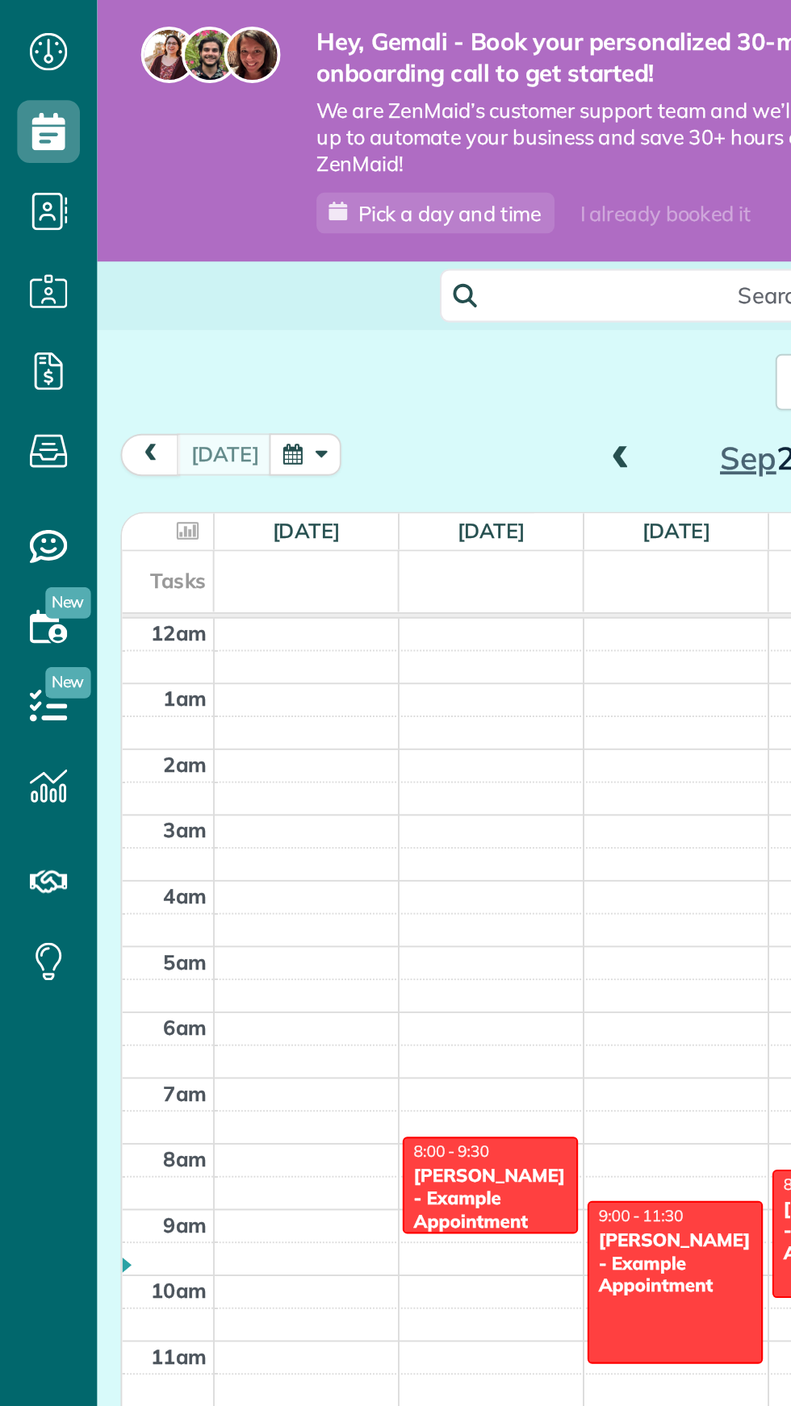
click at [167, 379] on td at bounding box center [444, 386] width 667 height 17
click at [103, 394] on td at bounding box center [87, 402] width 48 height 17
click at [156, 378] on td at bounding box center [444, 386] width 667 height 17
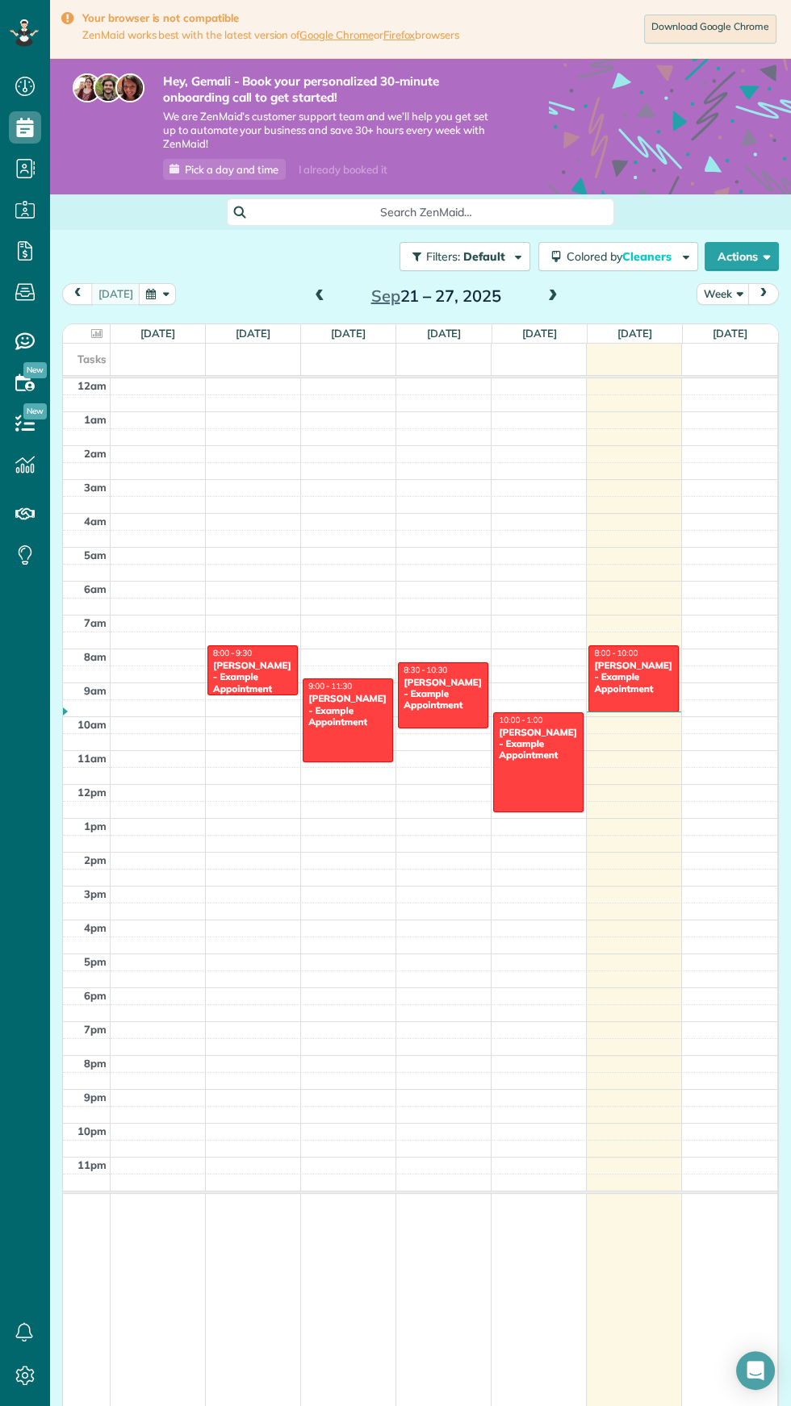
click at [284, 672] on div "Debbie Sardone - Example Appointment" at bounding box center [252, 677] width 81 height 35
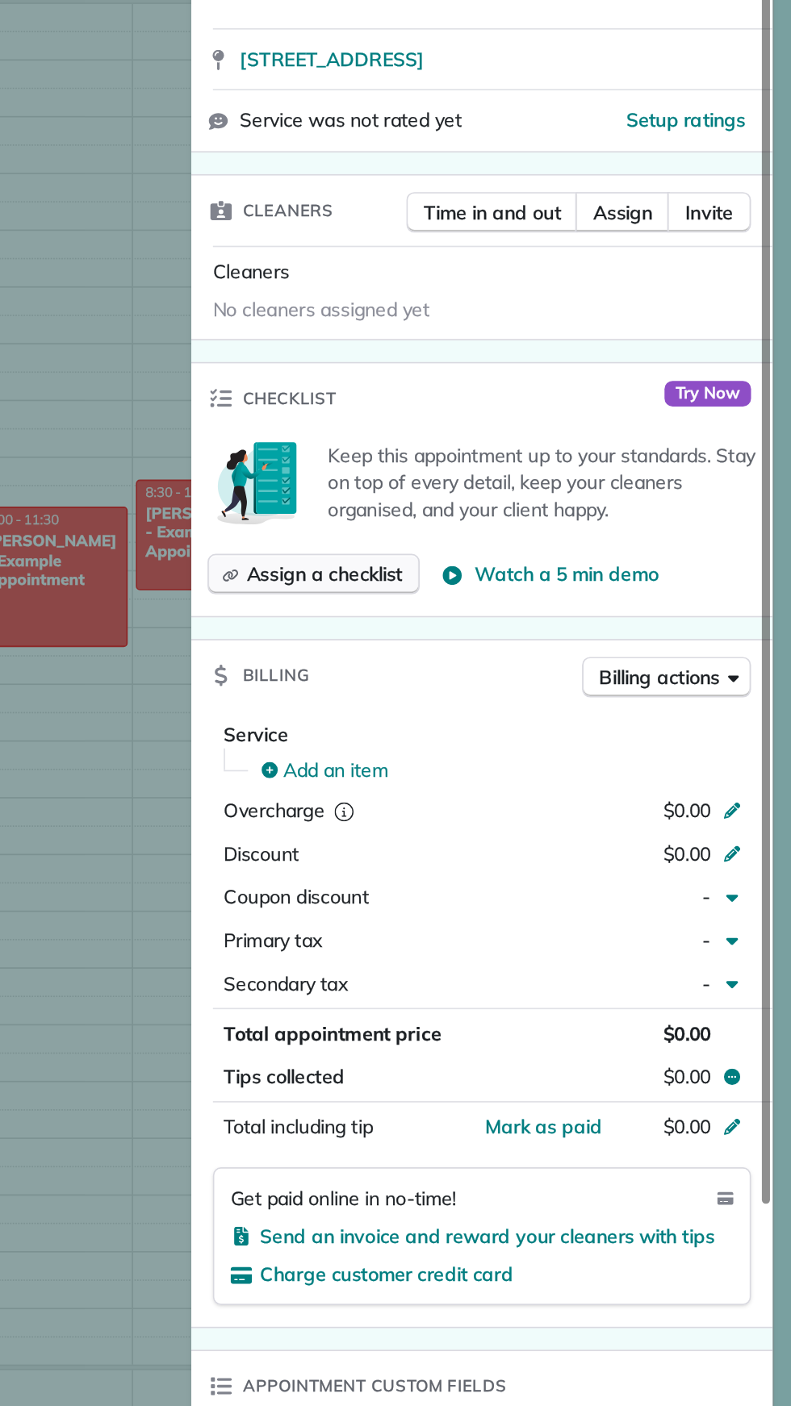
click at [523, 721] on span "Assign a checklist" at bounding box center [510, 719] width 93 height 16
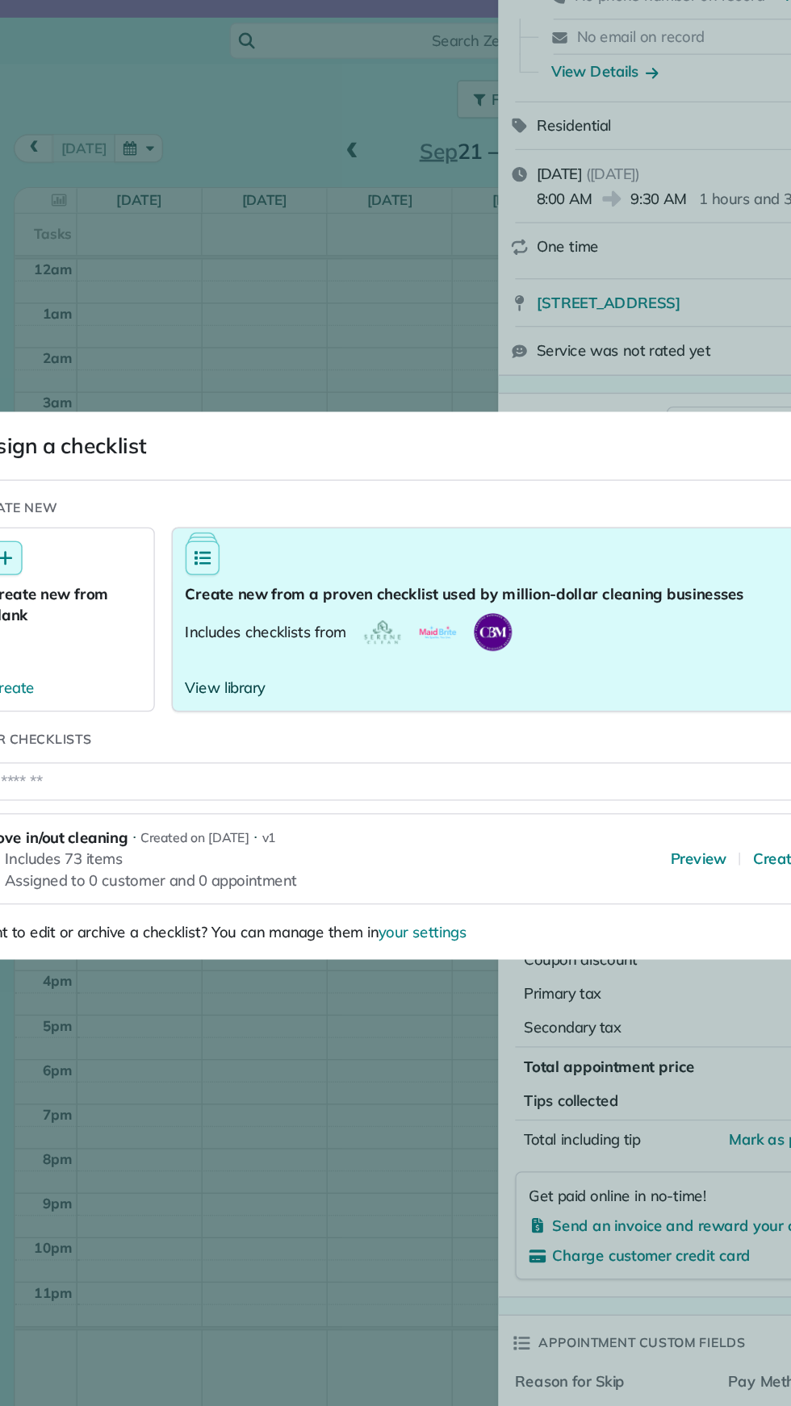
click at [233, 712] on span "View library" at bounding box center [223, 704] width 61 height 16
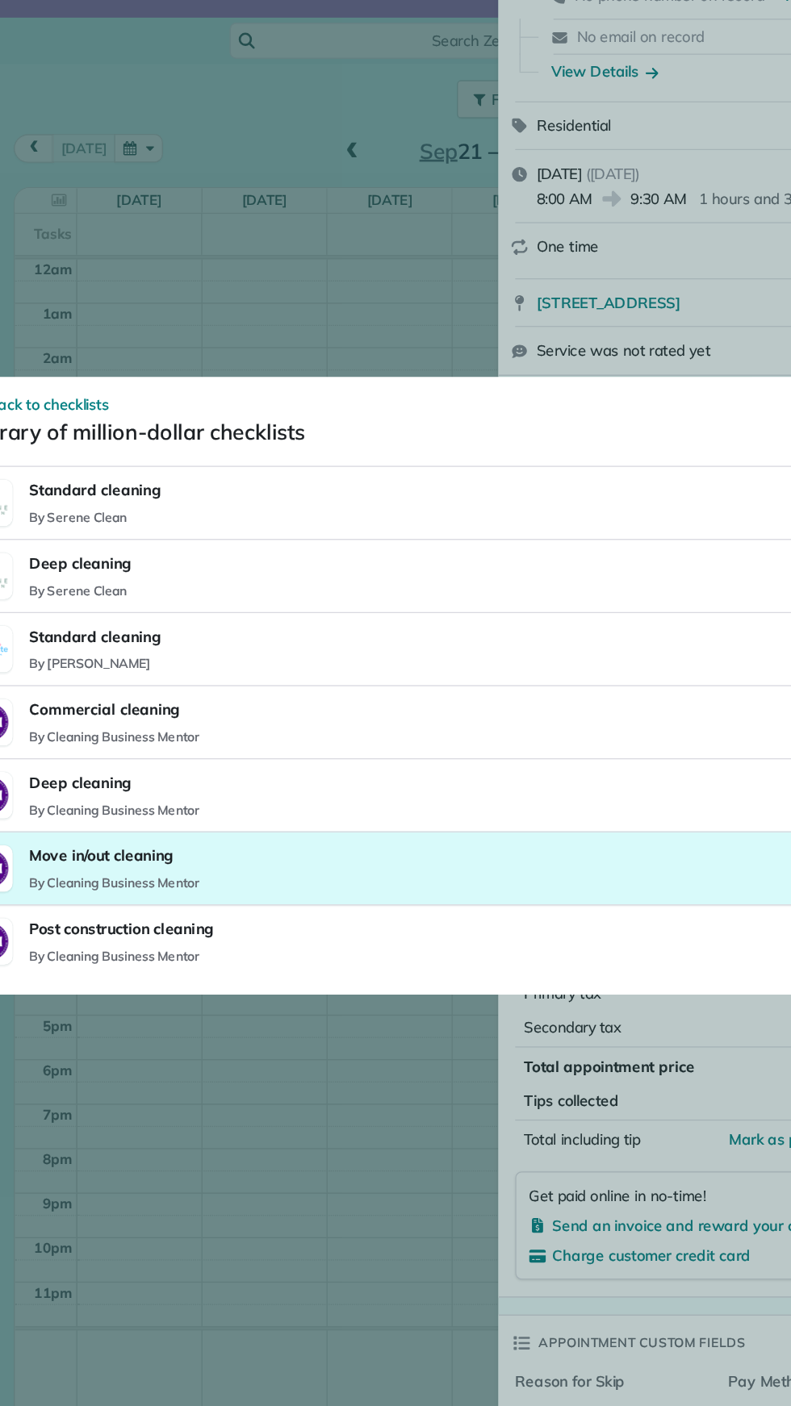
click at [183, 860] on p "By Cleaning Business Mentor" at bounding box center [139, 853] width 130 height 13
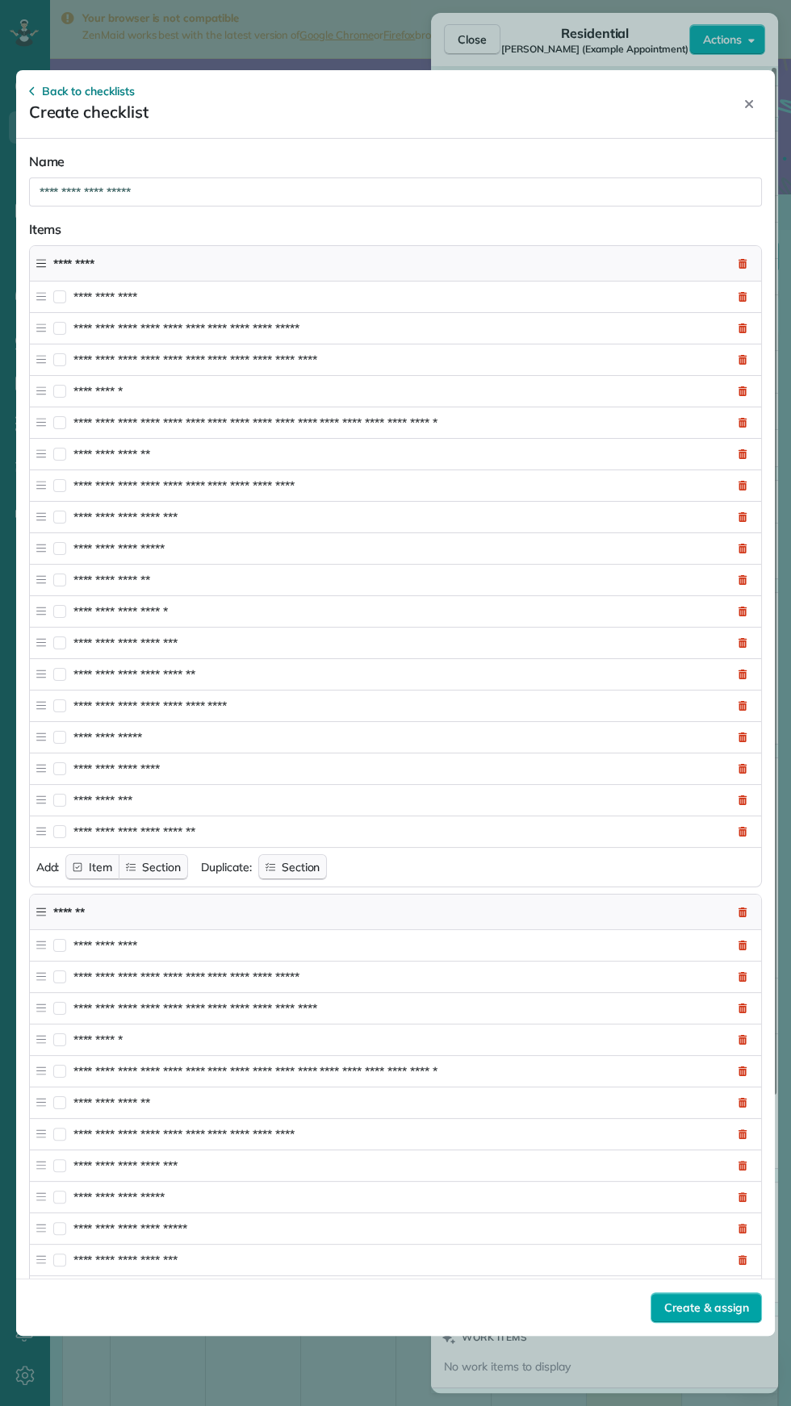
click at [746, 1323] on div "Create & assign" at bounding box center [705, 1307] width 111 height 31
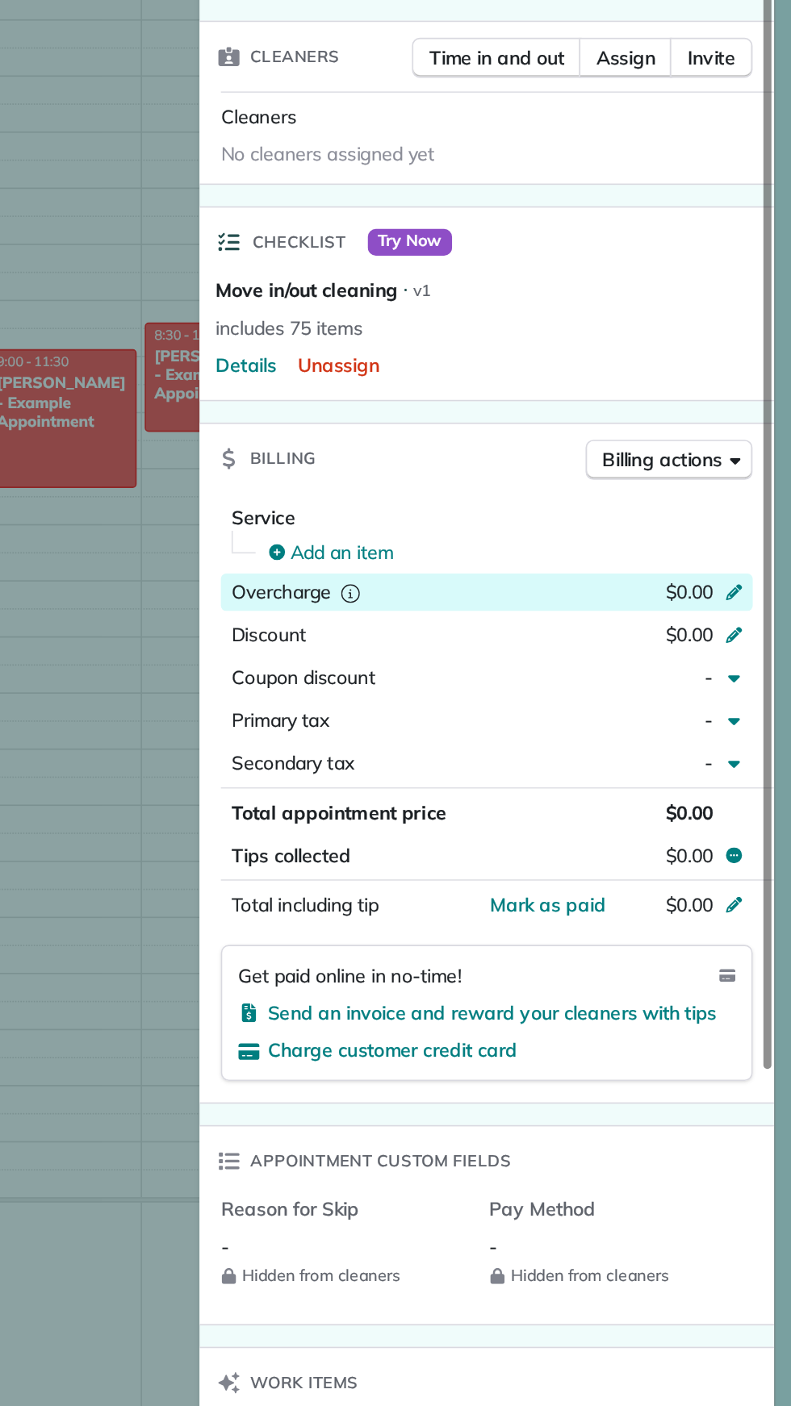
click at [520, 817] on icon "reset" at bounding box center [522, 825] width 16 height 16
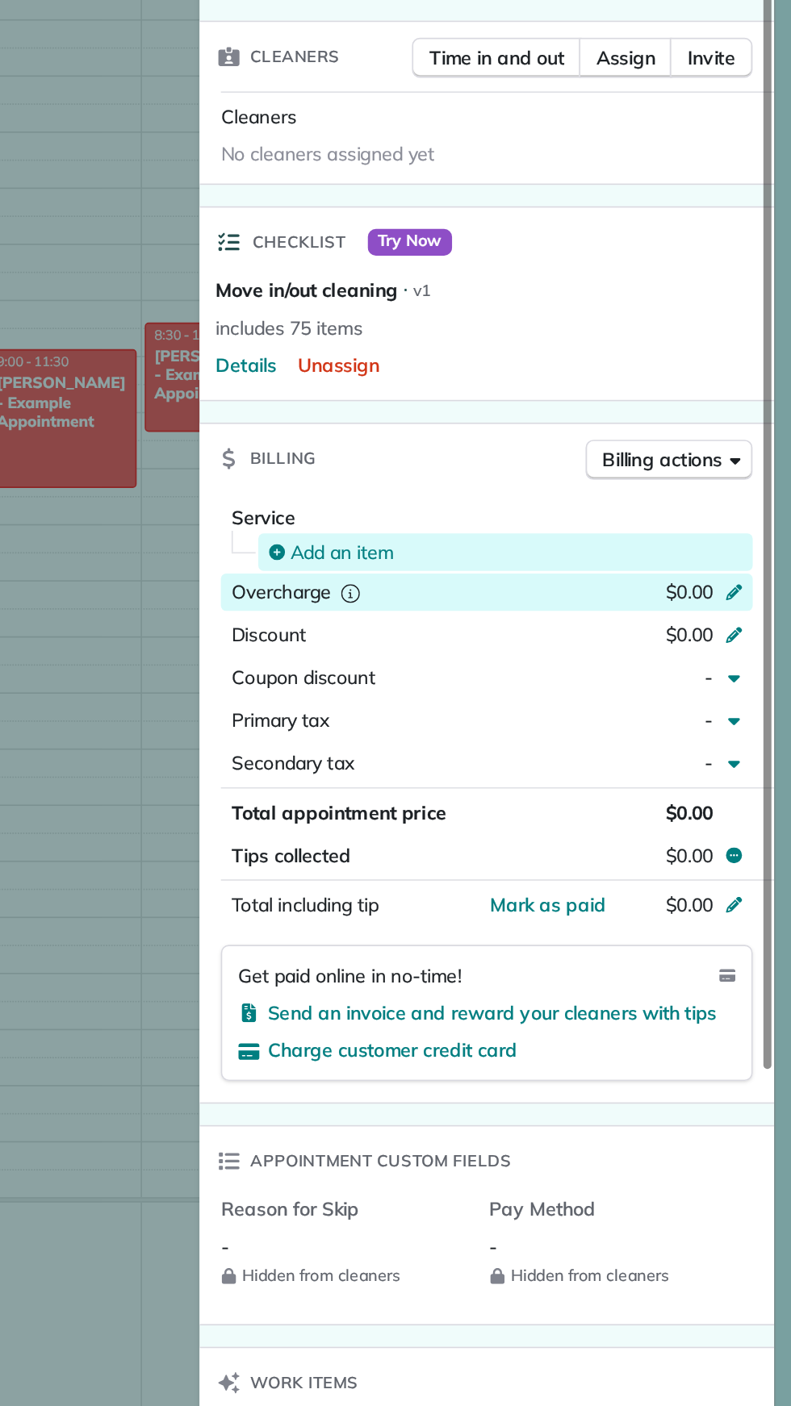
click at [520, 799] on span "Add an item" at bounding box center [517, 801] width 63 height 16
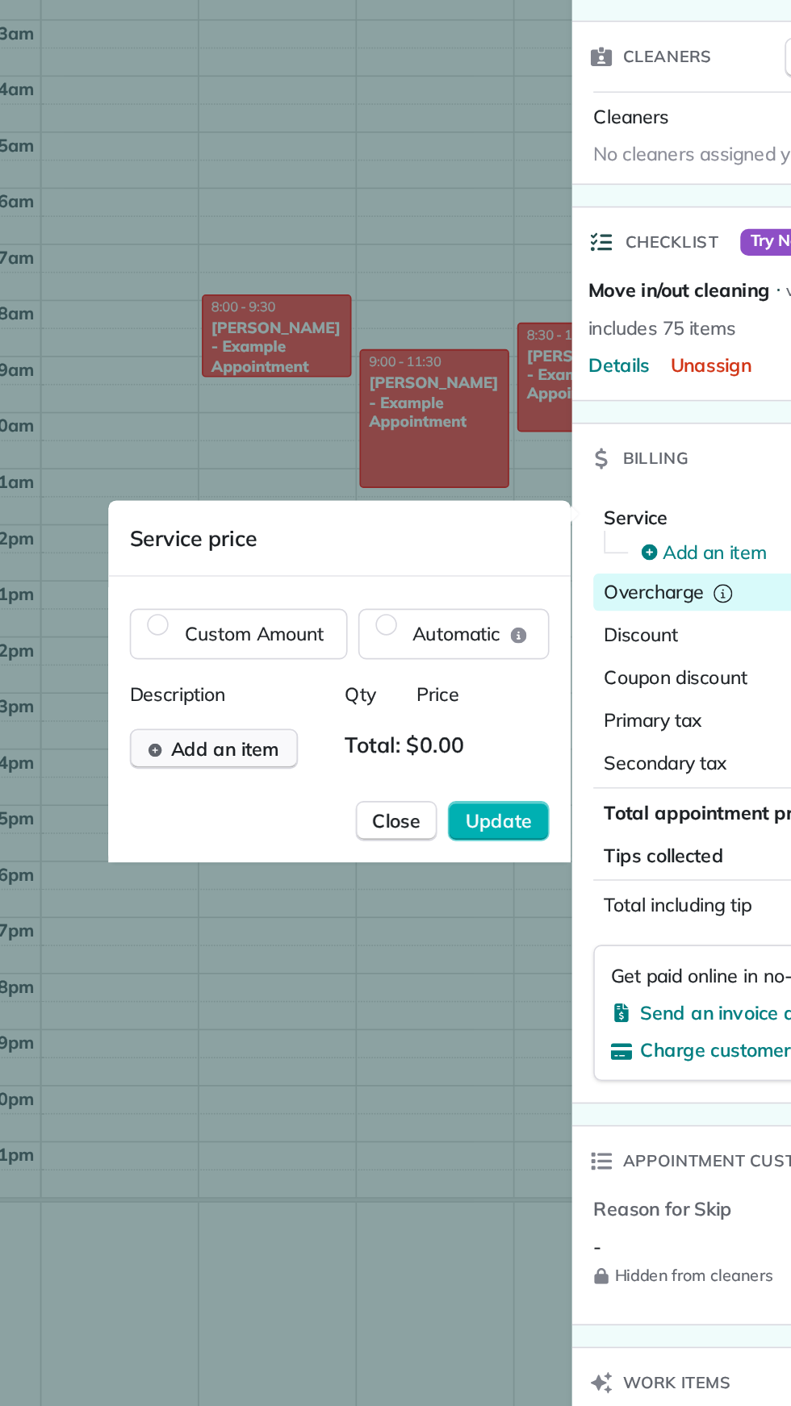
click at [237, 924] on span "Add an item" at bounding box center [221, 920] width 65 height 16
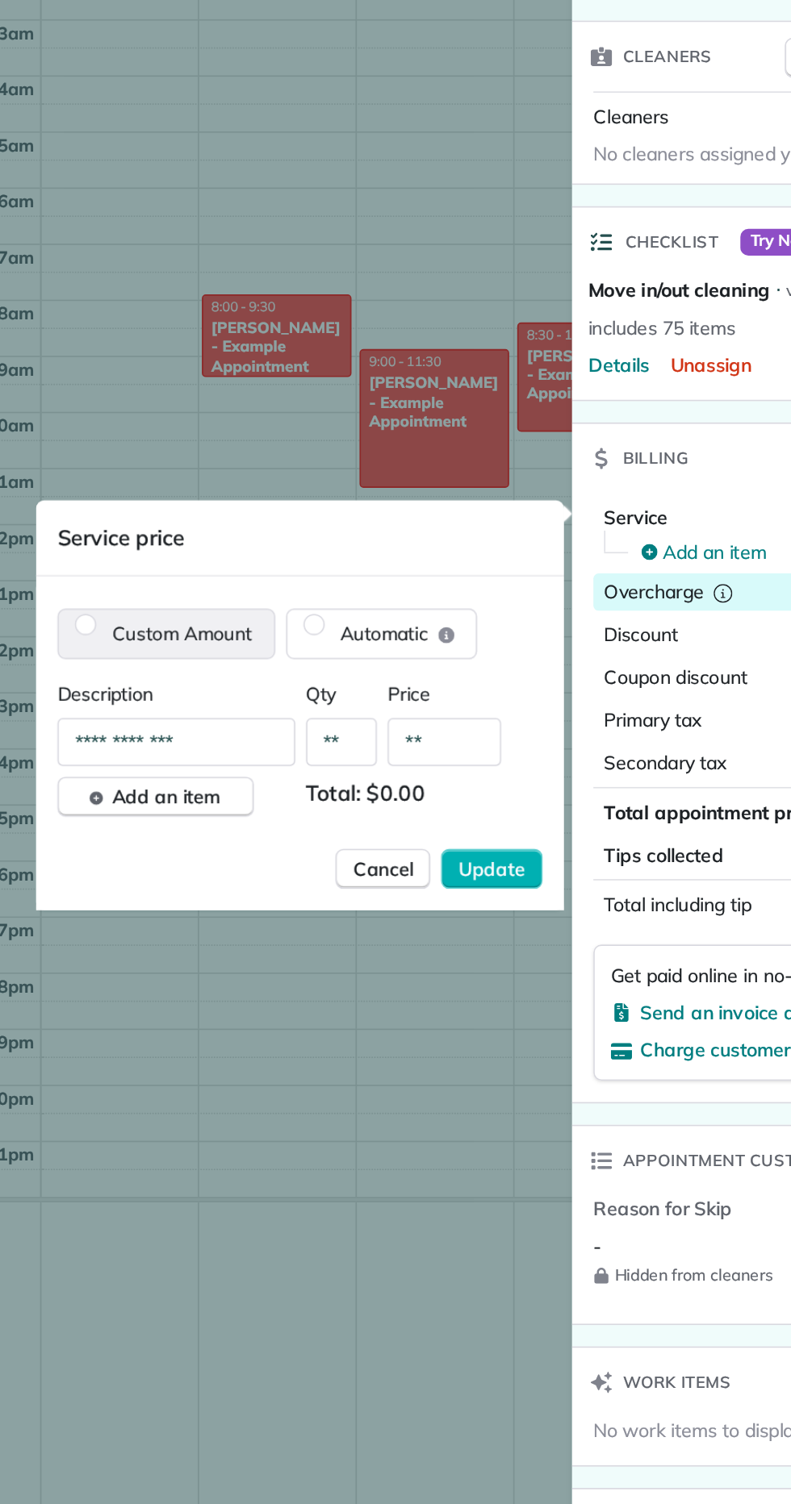
click at [218, 852] on label "Custom Amount" at bounding box center [186, 850] width 130 height 29
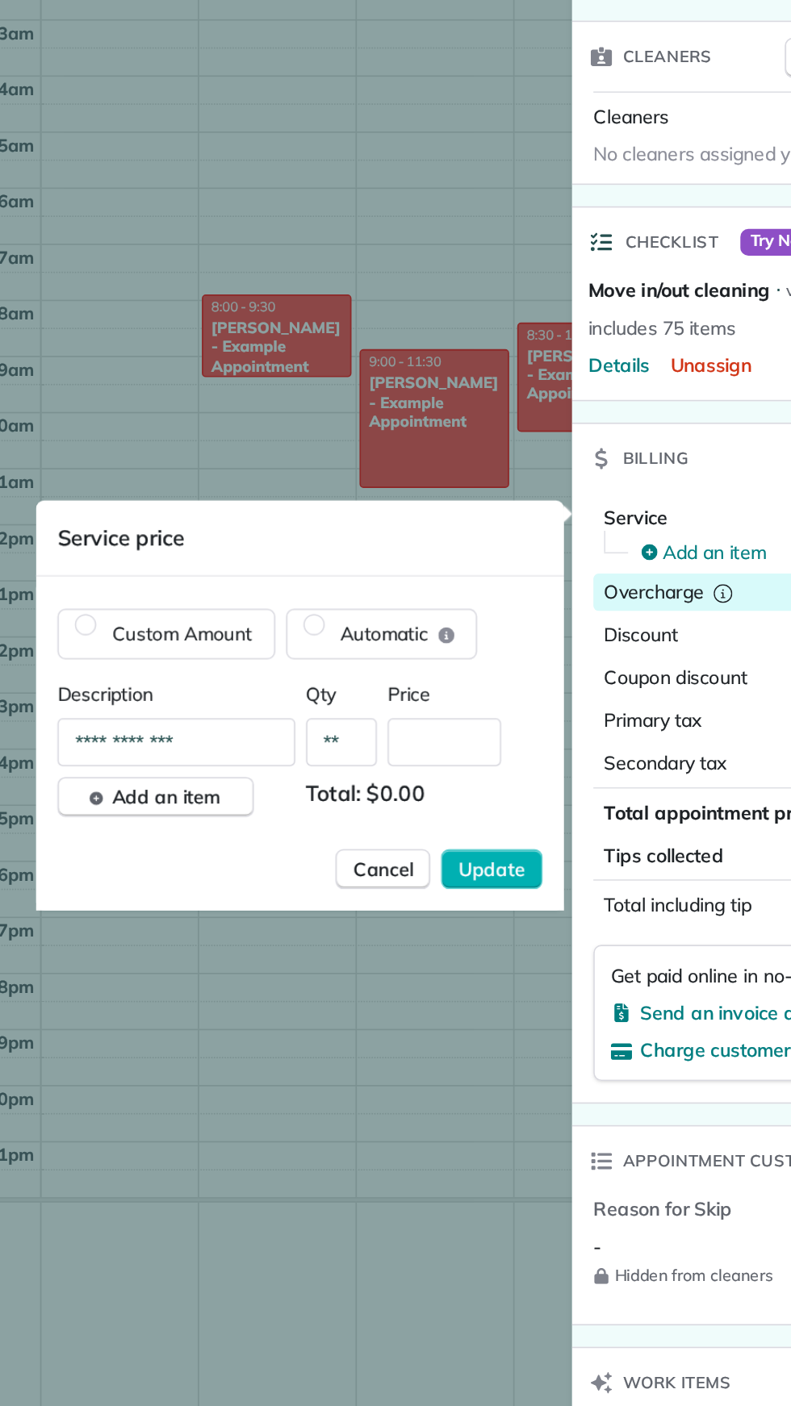
click at [219, 920] on input "**********" at bounding box center [195, 915] width 148 height 29
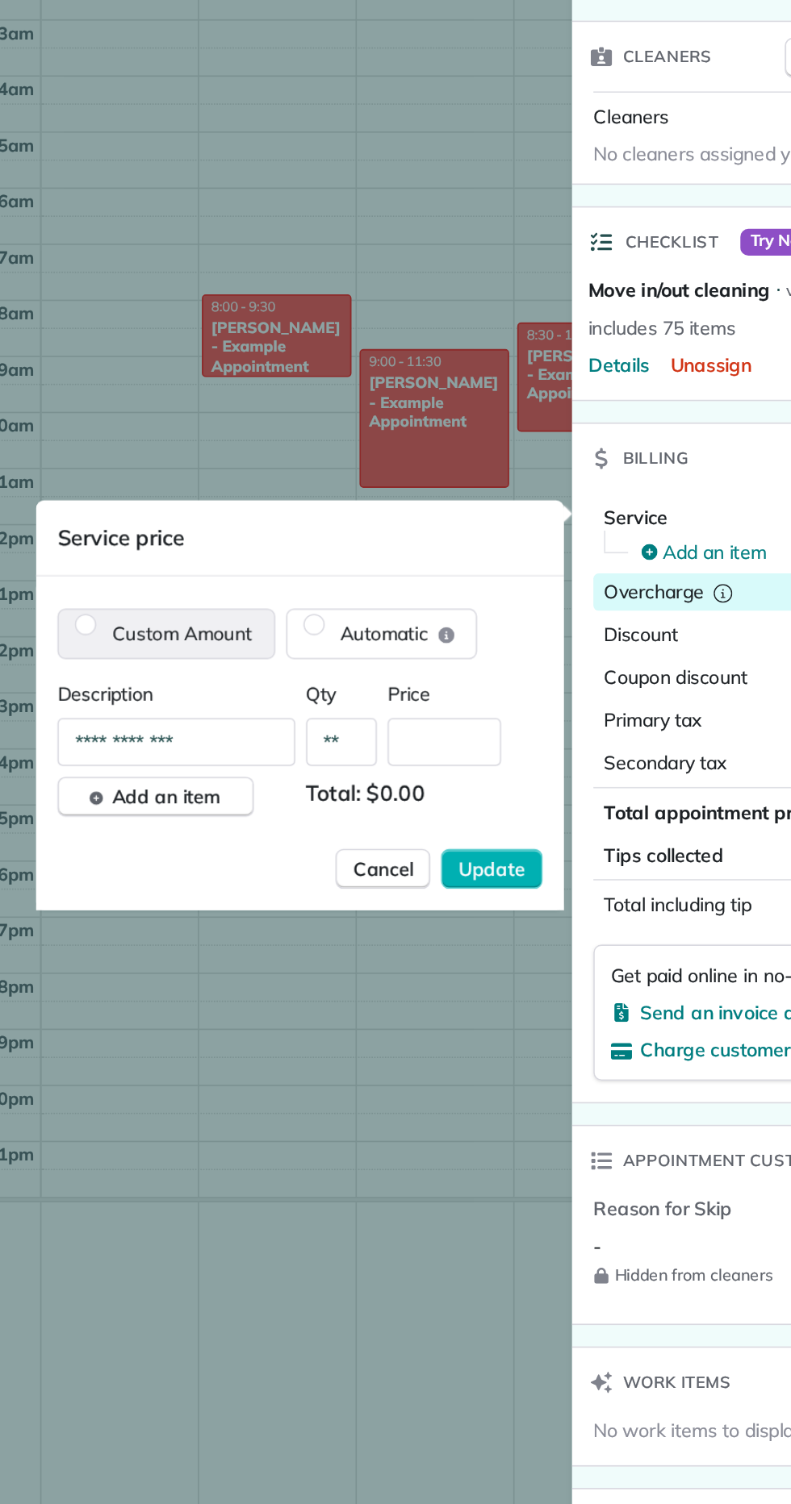
click at [216, 861] on label "Custom Amount" at bounding box center [186, 850] width 130 height 29
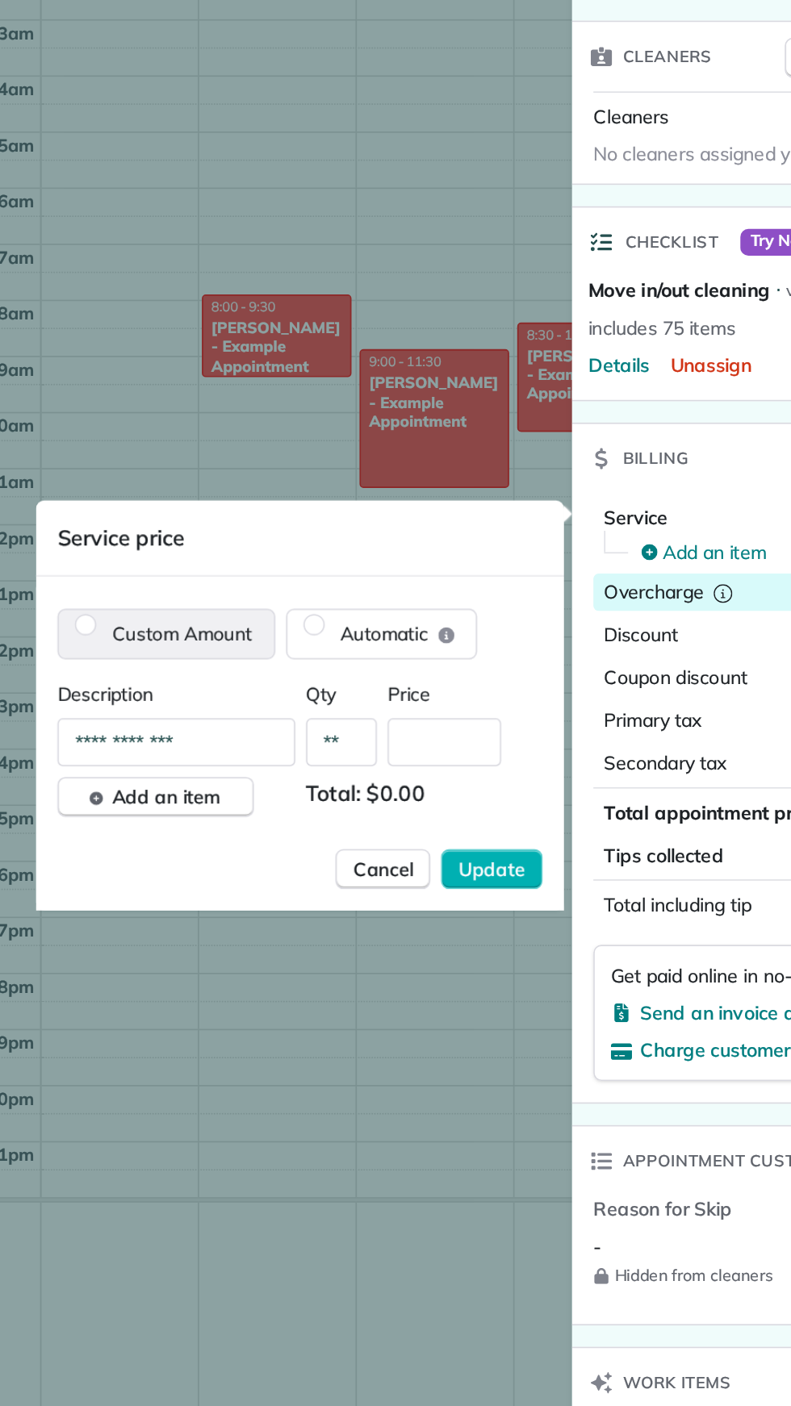
click at [220, 851] on label "Custom Amount" at bounding box center [186, 850] width 130 height 29
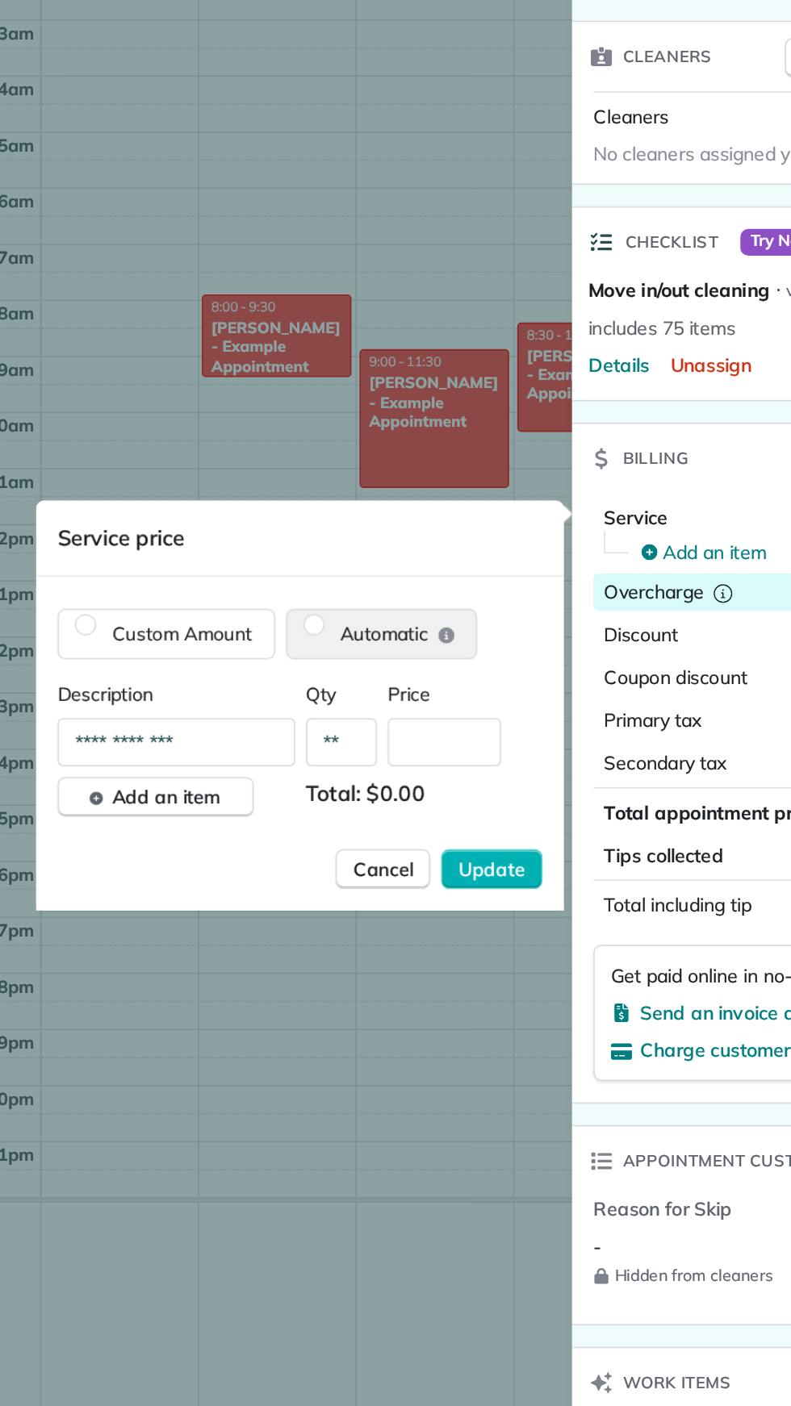
click at [350, 852] on icon "reset" at bounding box center [355, 851] width 10 height 10
click at [401, 1008] on div "**********" at bounding box center [266, 947] width 293 height 139
click at [286, 858] on label "Automatic" at bounding box center [315, 850] width 115 height 29
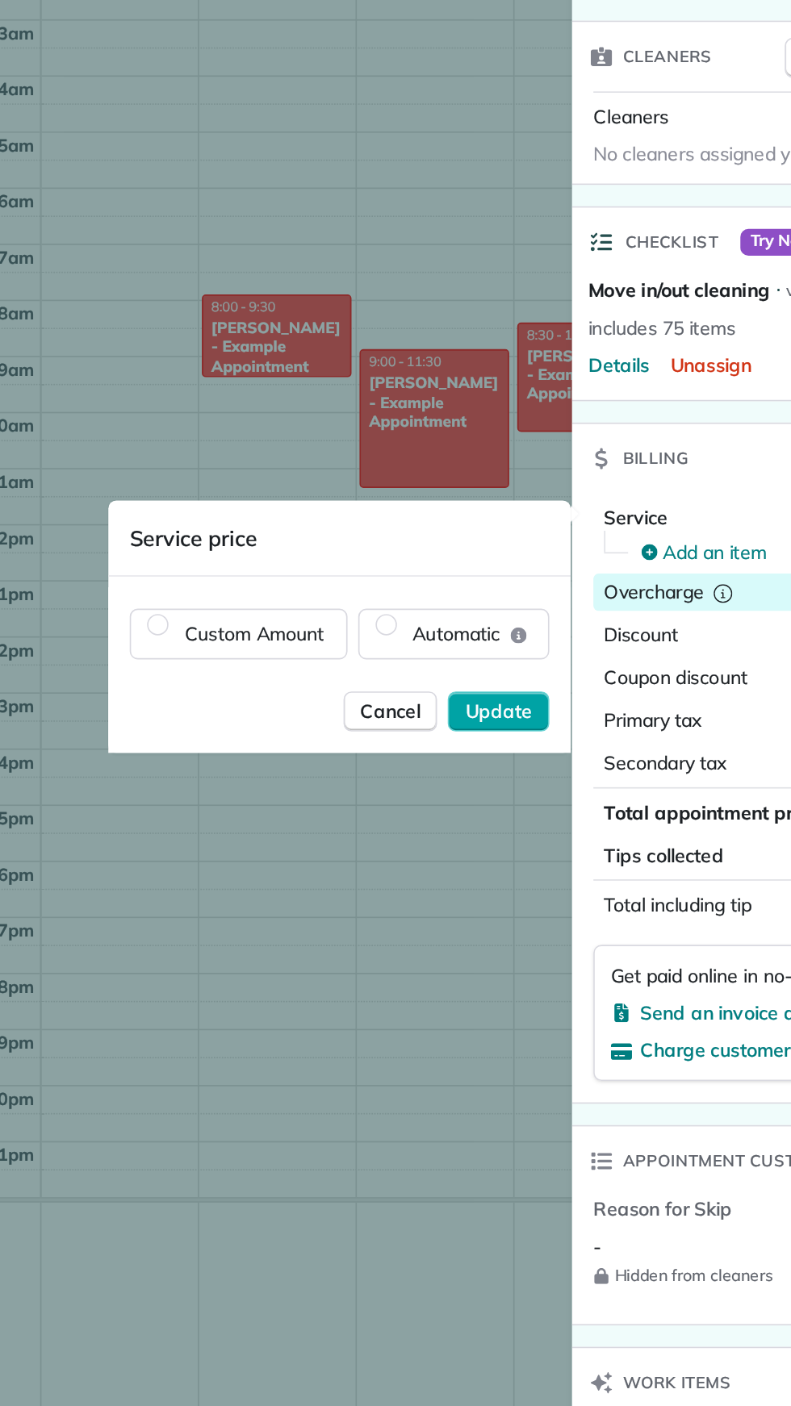
click at [400, 904] on span "Update" at bounding box center [386, 897] width 40 height 16
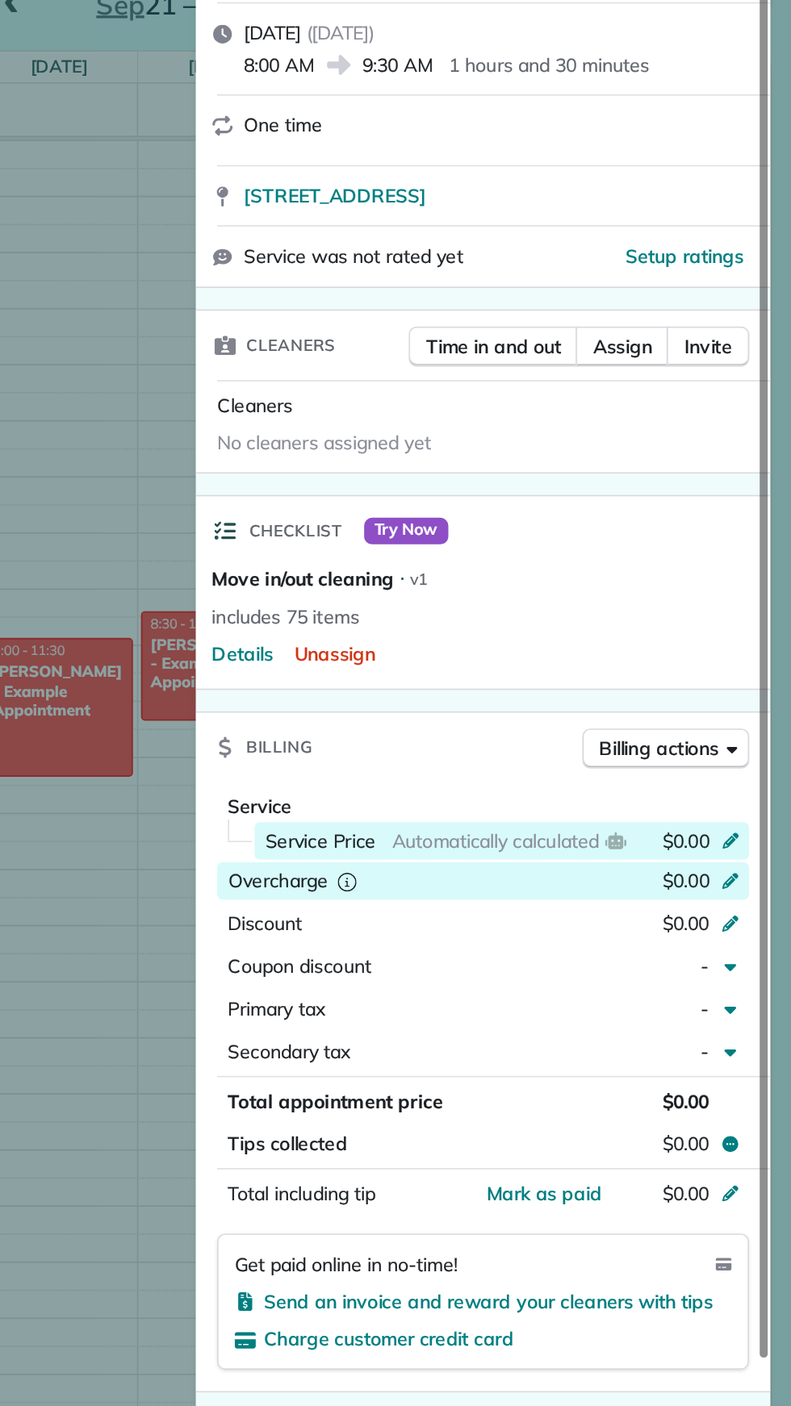
click at [494, 805] on span "Service Price" at bounding box center [506, 801] width 67 height 16
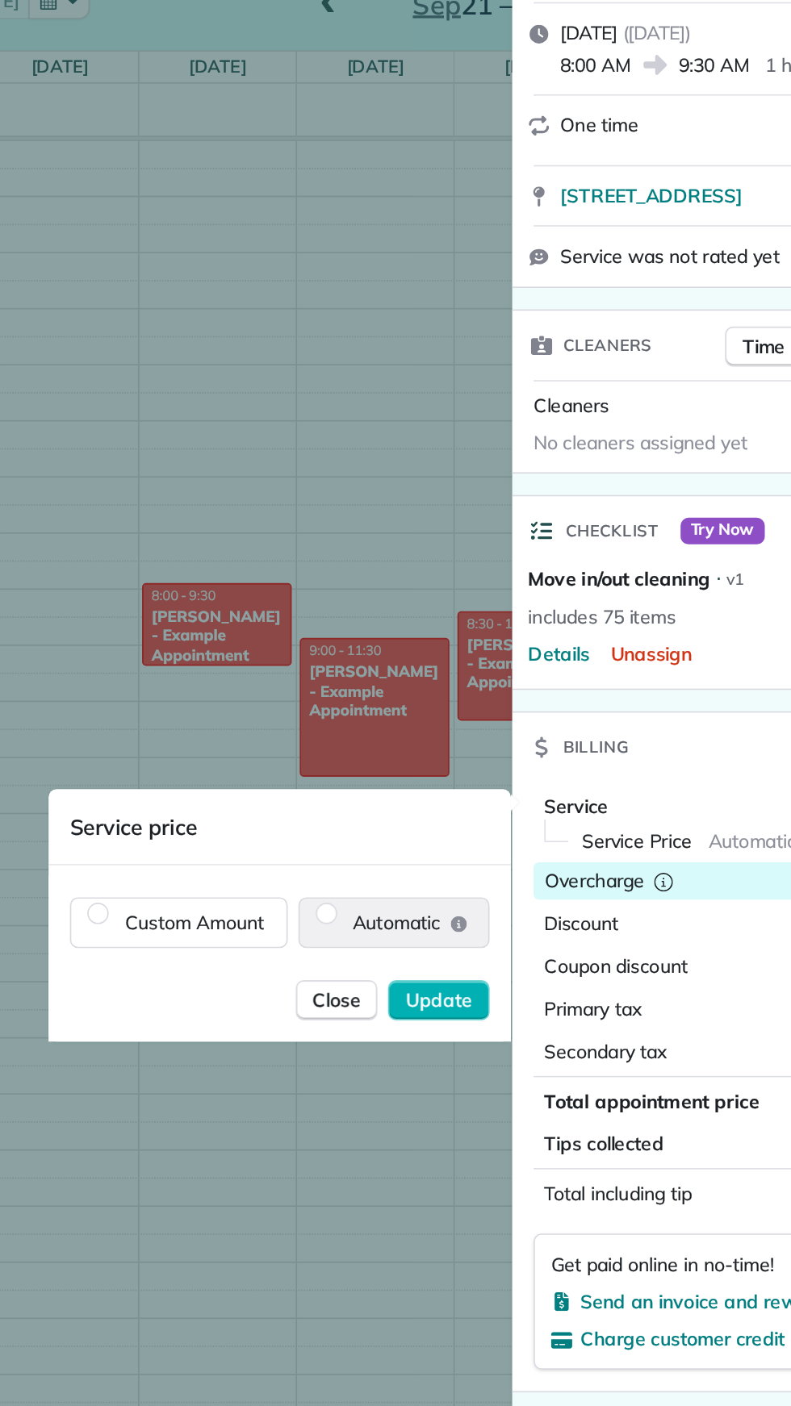
click at [359, 852] on span "Automatic" at bounding box center [361, 850] width 53 height 16
click at [398, 912] on div "Close Update" at bounding box center [290, 903] width 253 height 37
click at [396, 912] on div "Close Update" at bounding box center [290, 903] width 253 height 37
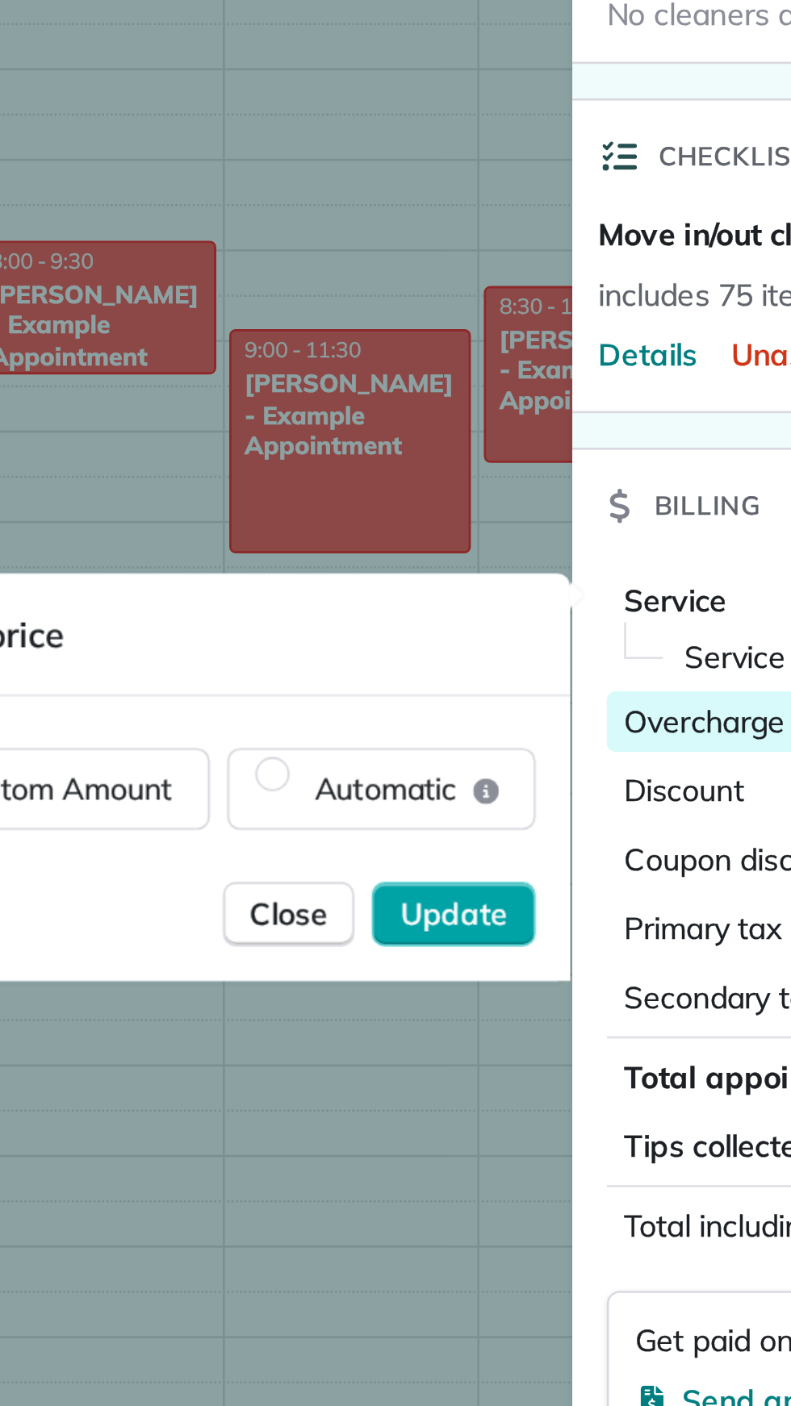
click at [394, 907] on button "Update" at bounding box center [386, 897] width 61 height 24
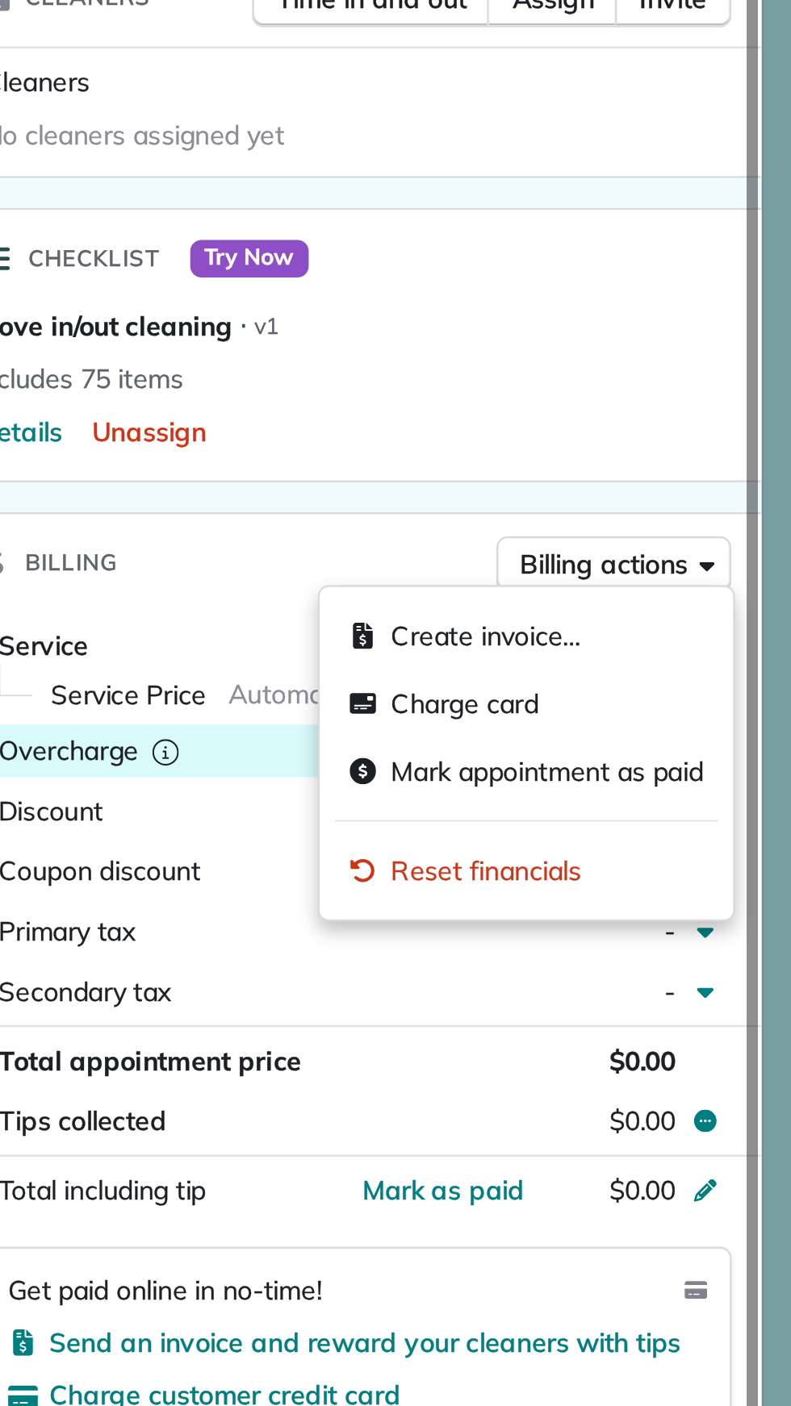
click at [755, 750] on button "Billing actions" at bounding box center [714, 745] width 101 height 24
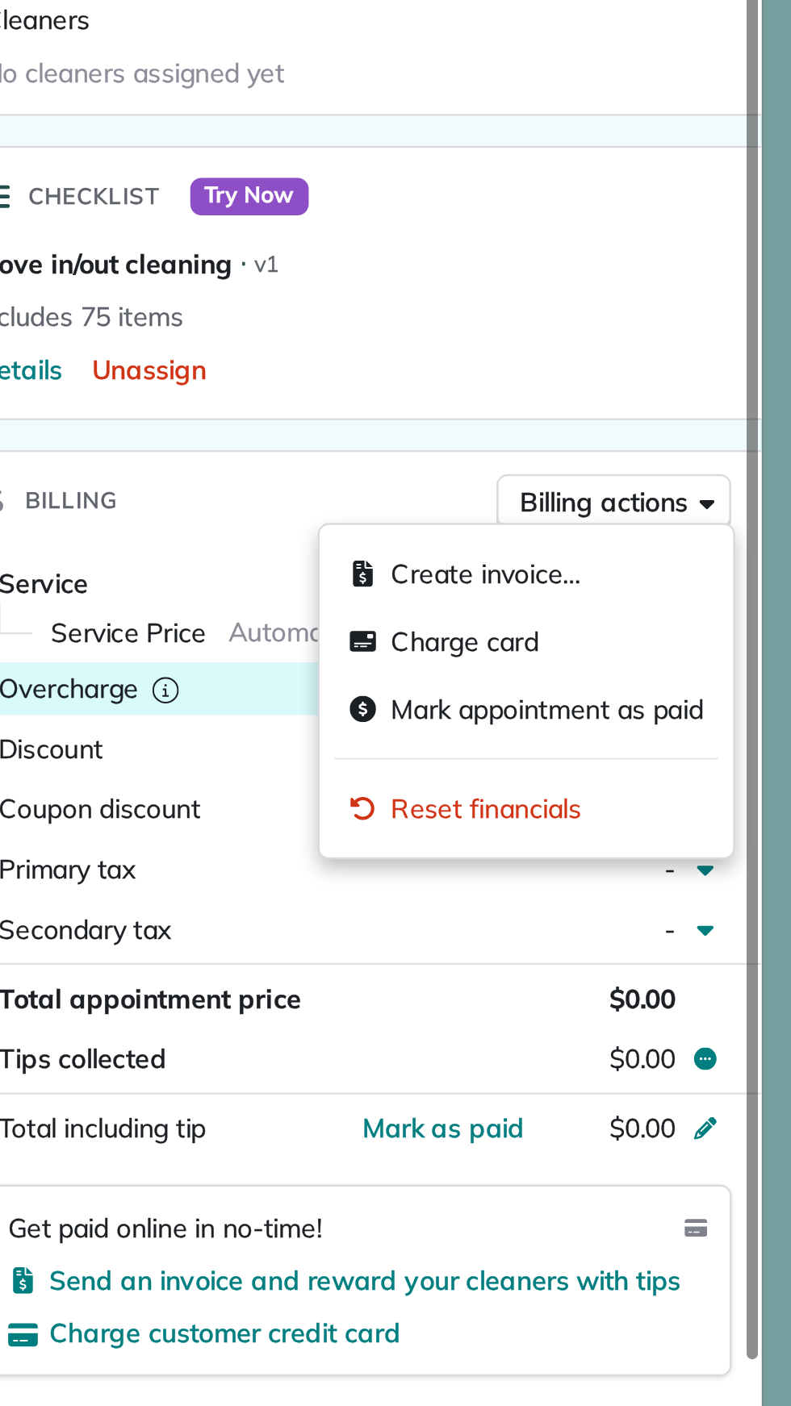
click at [755, 708] on div "Status Active Debbie Sardone (Example Appointment) · Open profile No phone numb…" at bounding box center [604, 1038] width 347 height 1905
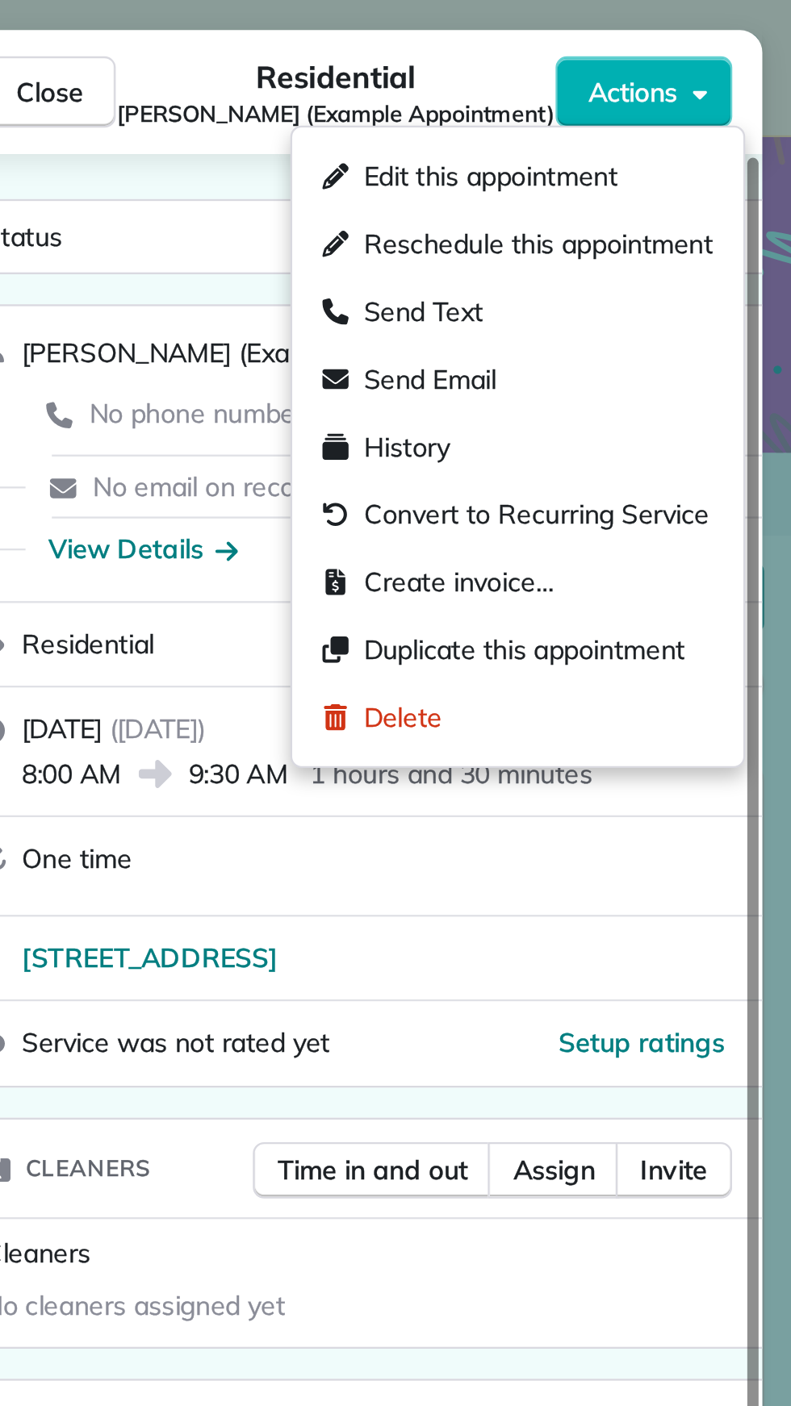
click at [734, 43] on span "Actions" at bounding box center [722, 39] width 39 height 16
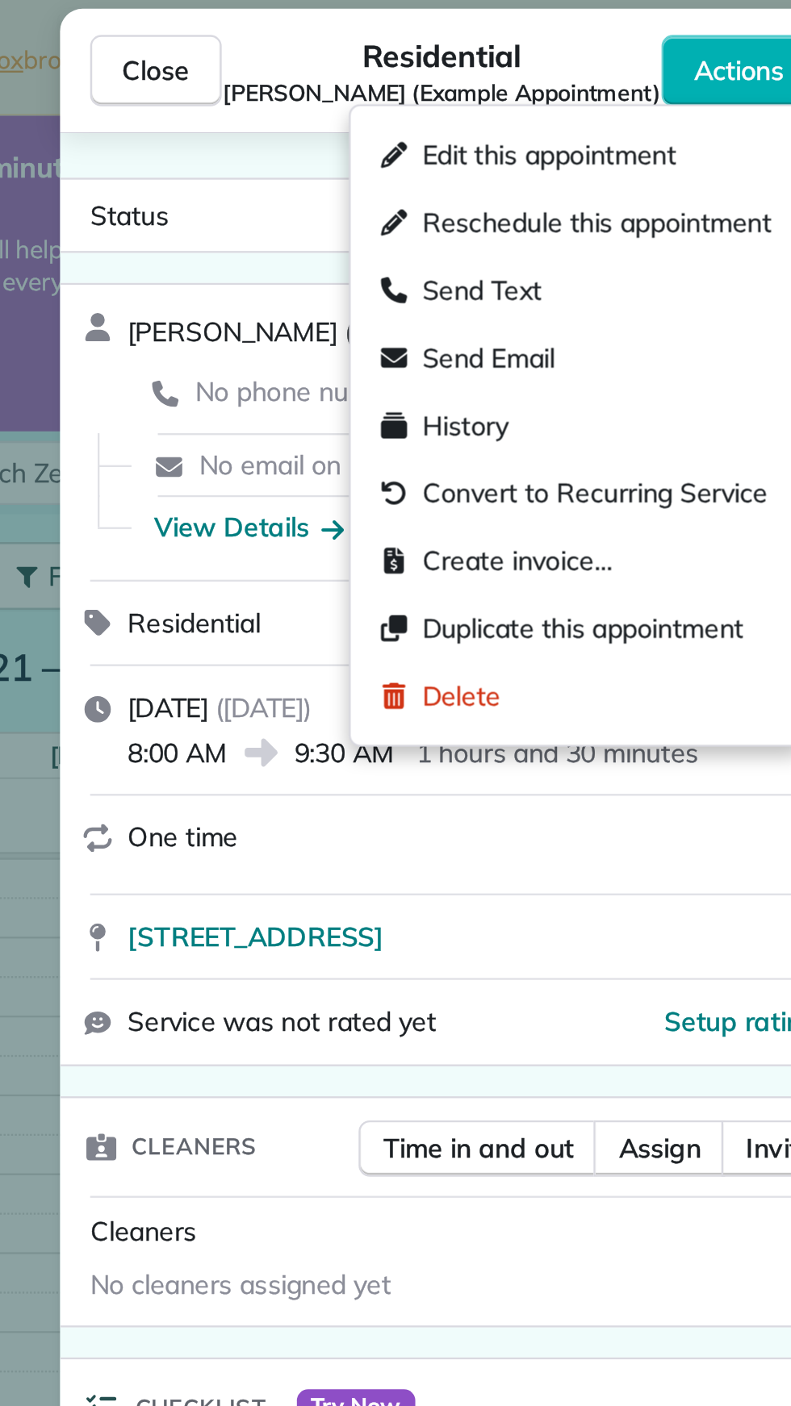
click at [499, 373] on span "One time" at bounding box center [484, 368] width 48 height 15
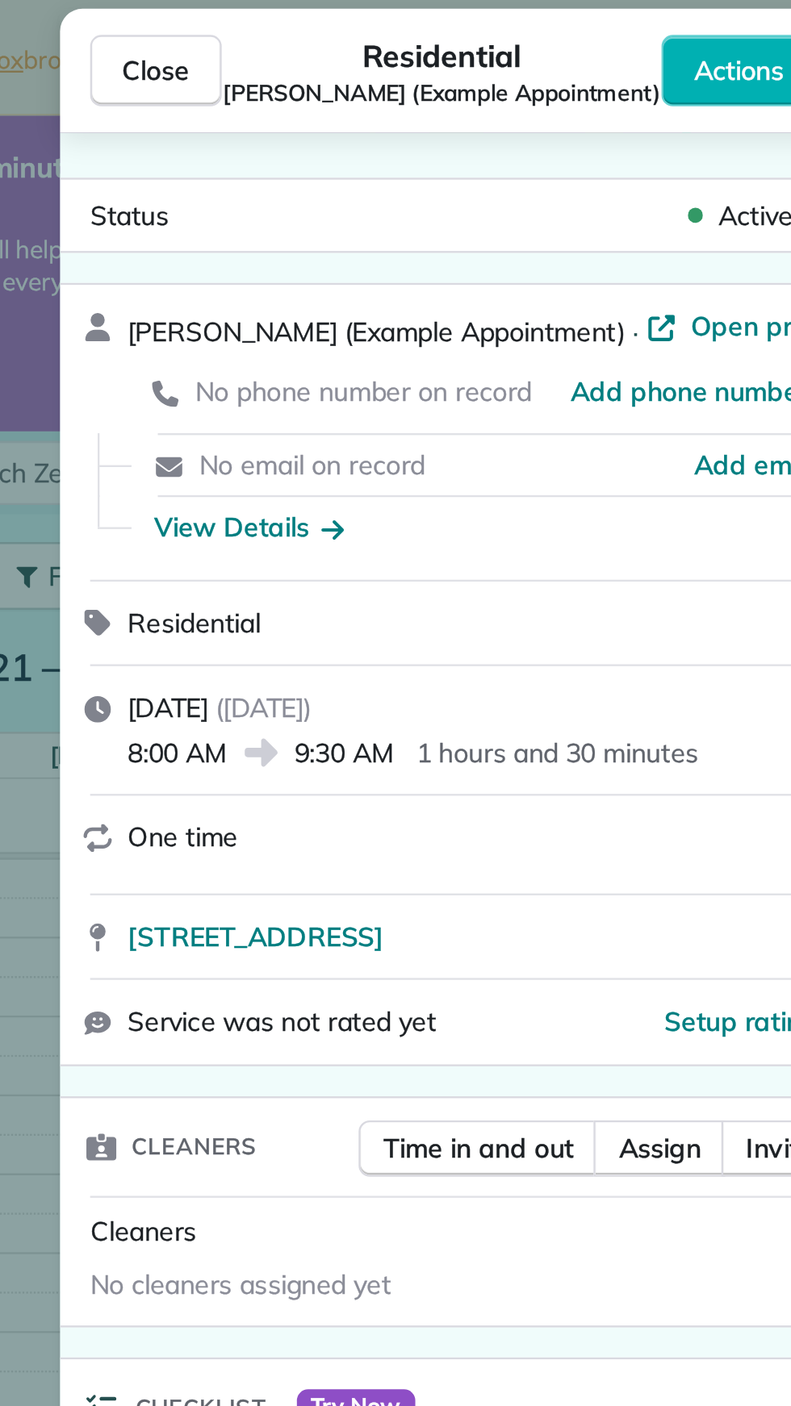
click at [507, 368] on div "One time" at bounding box center [614, 369] width 308 height 16
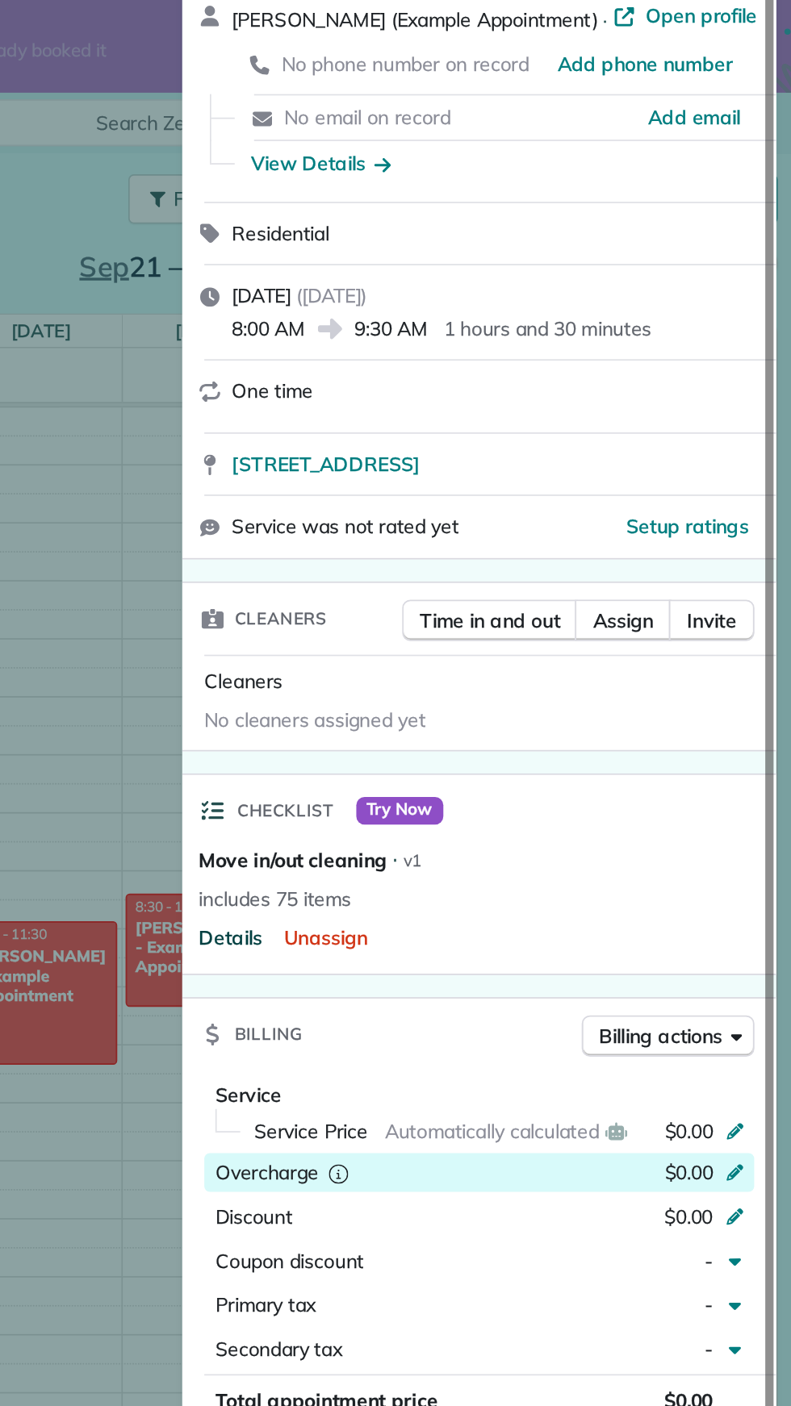
click at [468, 690] on span "Details" at bounding box center [458, 688] width 37 height 16
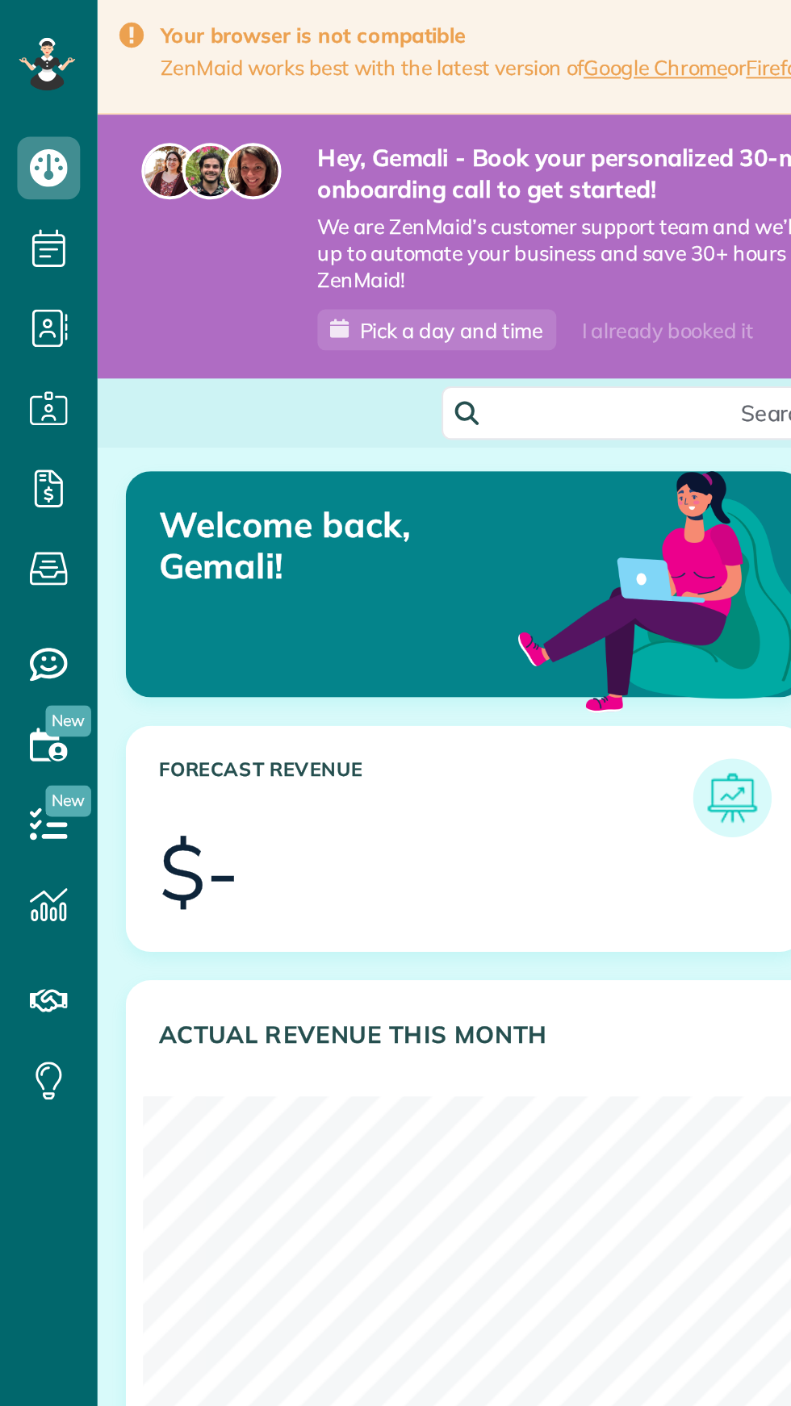
scroll to position [308, 694]
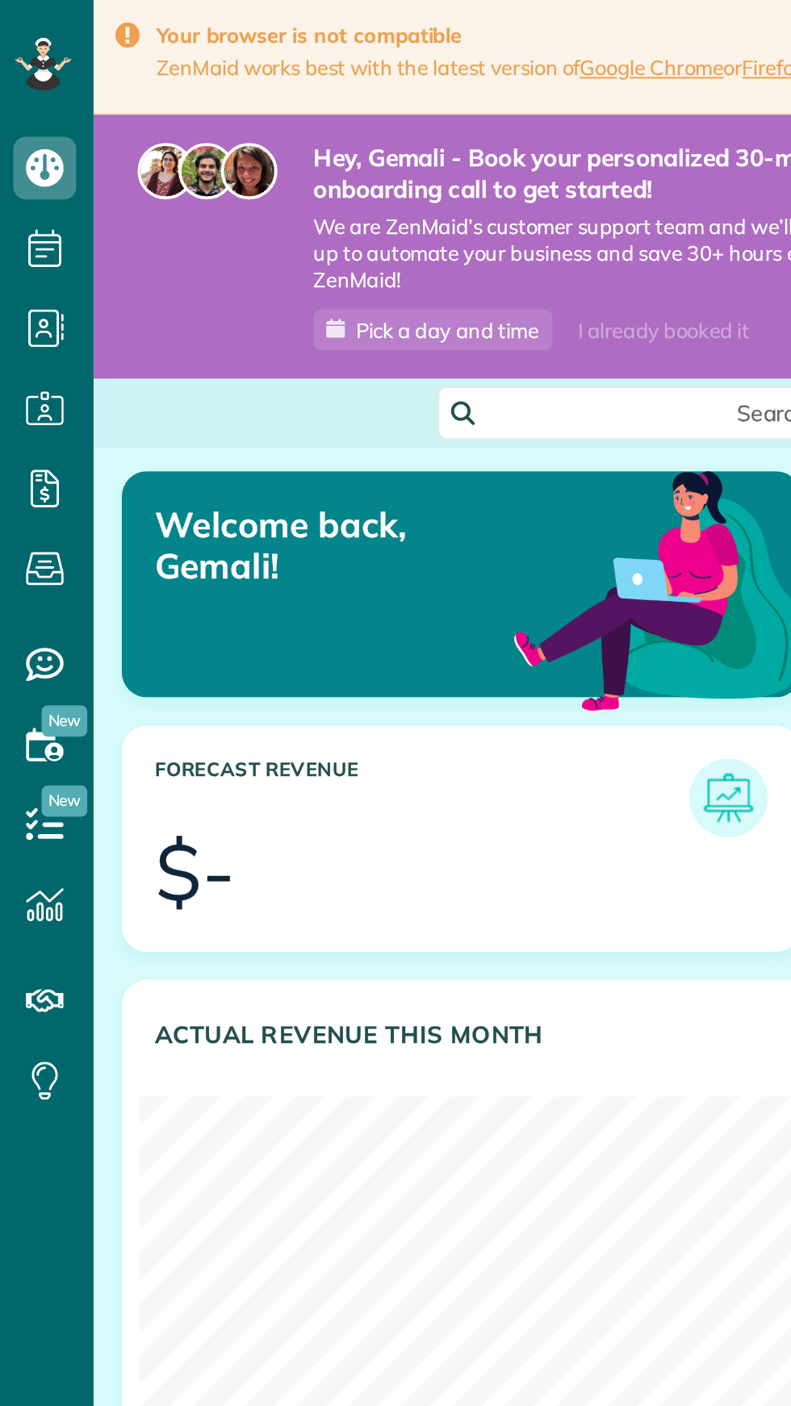
scroll to position [308, 694]
click at [337, 37] on link "Google Chrome" at bounding box center [336, 34] width 74 height 13
